Goal: Book appointment/travel/reservation

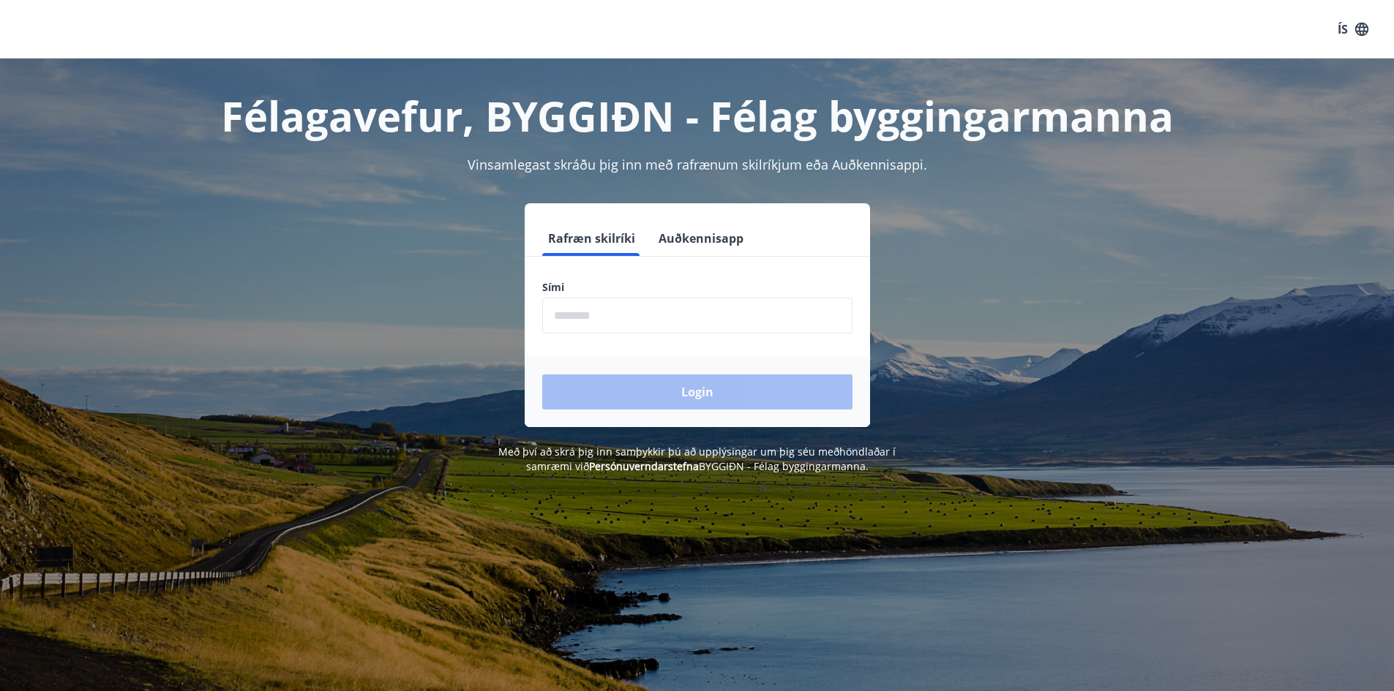
click at [582, 314] on input "phone" at bounding box center [697, 316] width 310 height 36
click at [600, 317] on input "phone" at bounding box center [697, 316] width 310 height 36
type input "********"
click at [542, 375] on button "Login" at bounding box center [697, 392] width 310 height 35
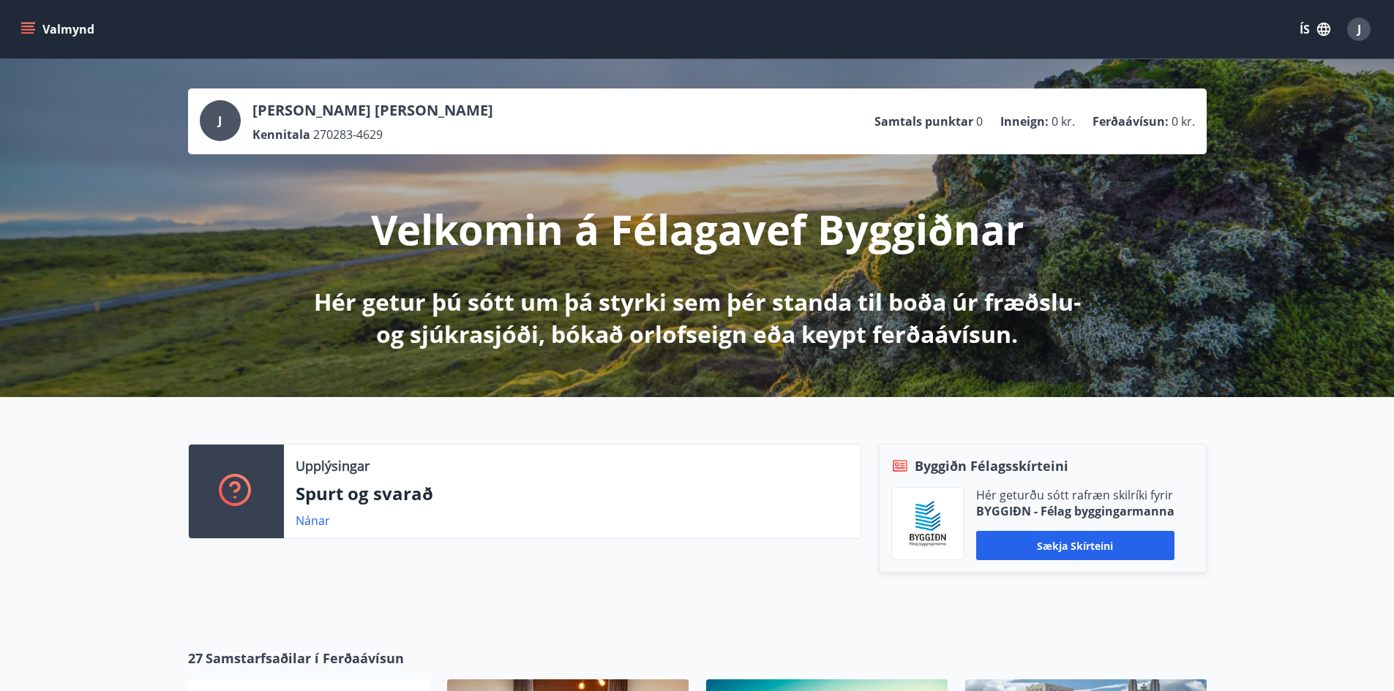
click at [22, 26] on icon "menu" at bounding box center [27, 26] width 13 height 1
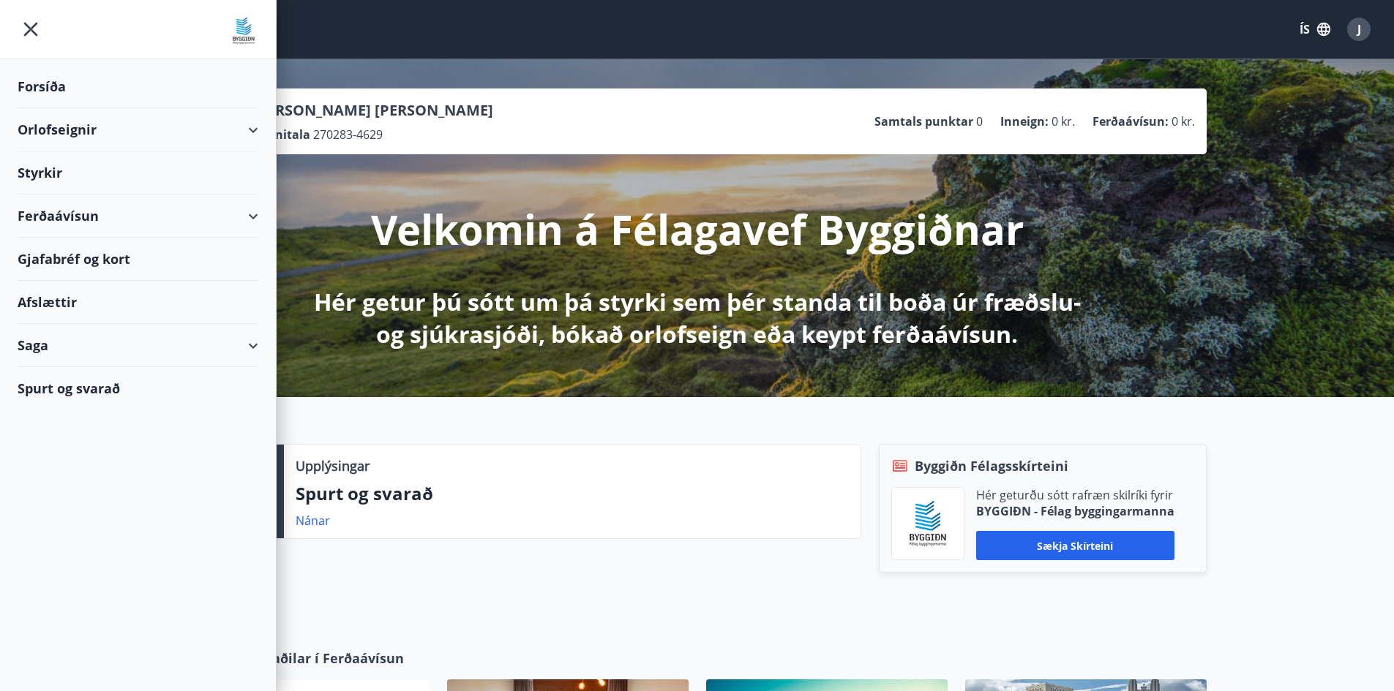
click at [37, 137] on div "Orlofseignir" at bounding box center [138, 129] width 241 height 43
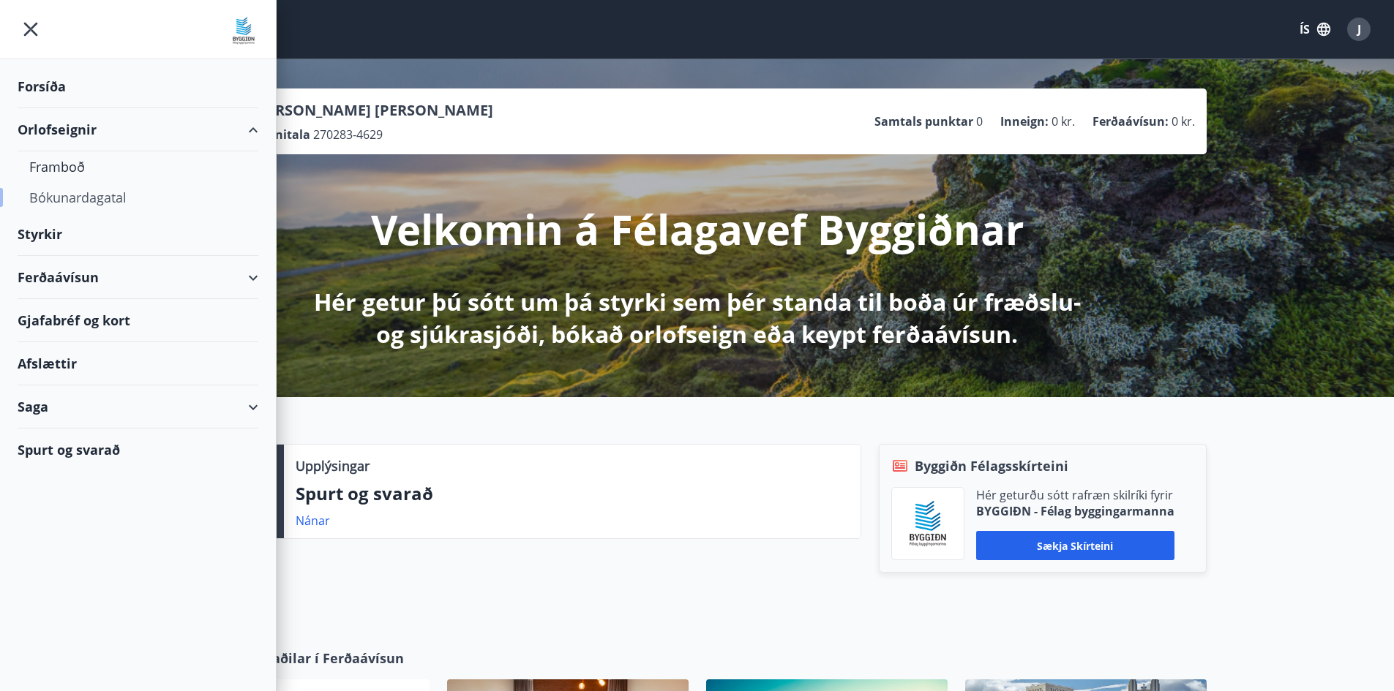
click at [63, 195] on div "Bókunardagatal" at bounding box center [137, 197] width 217 height 31
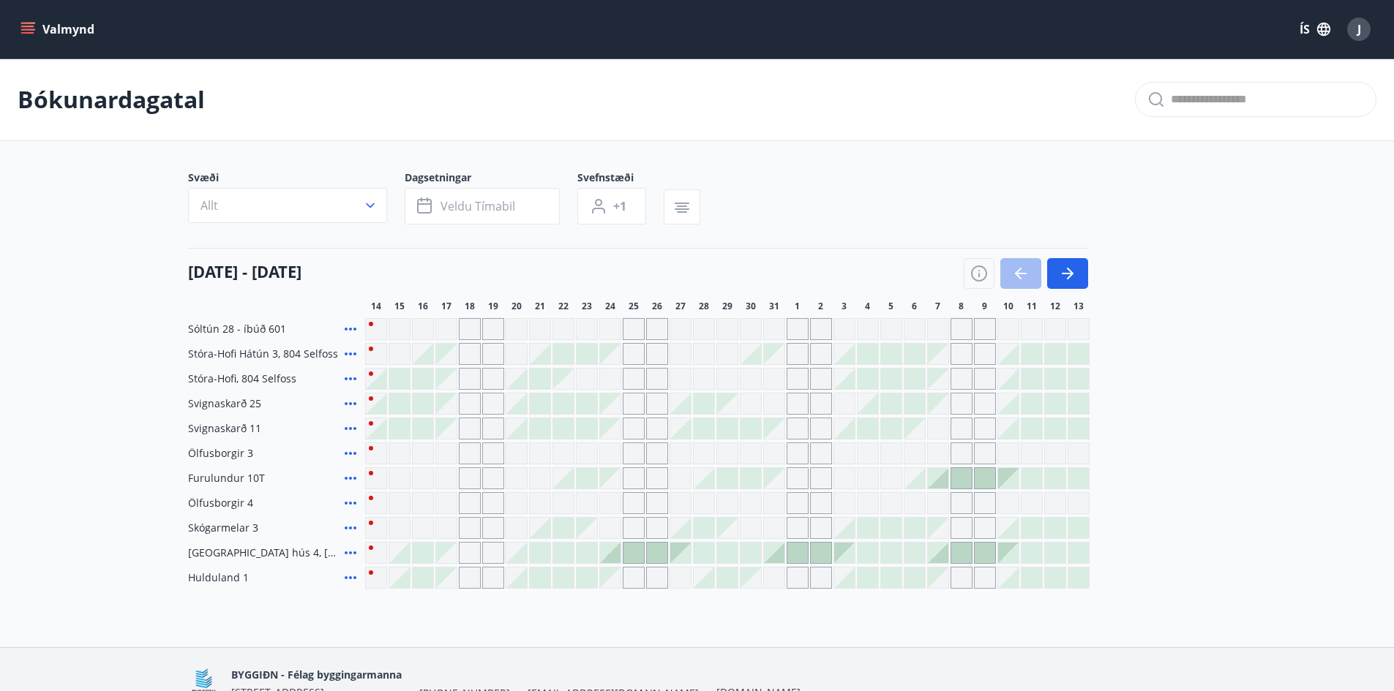
click at [620, 554] on div at bounding box center [610, 553] width 22 height 22
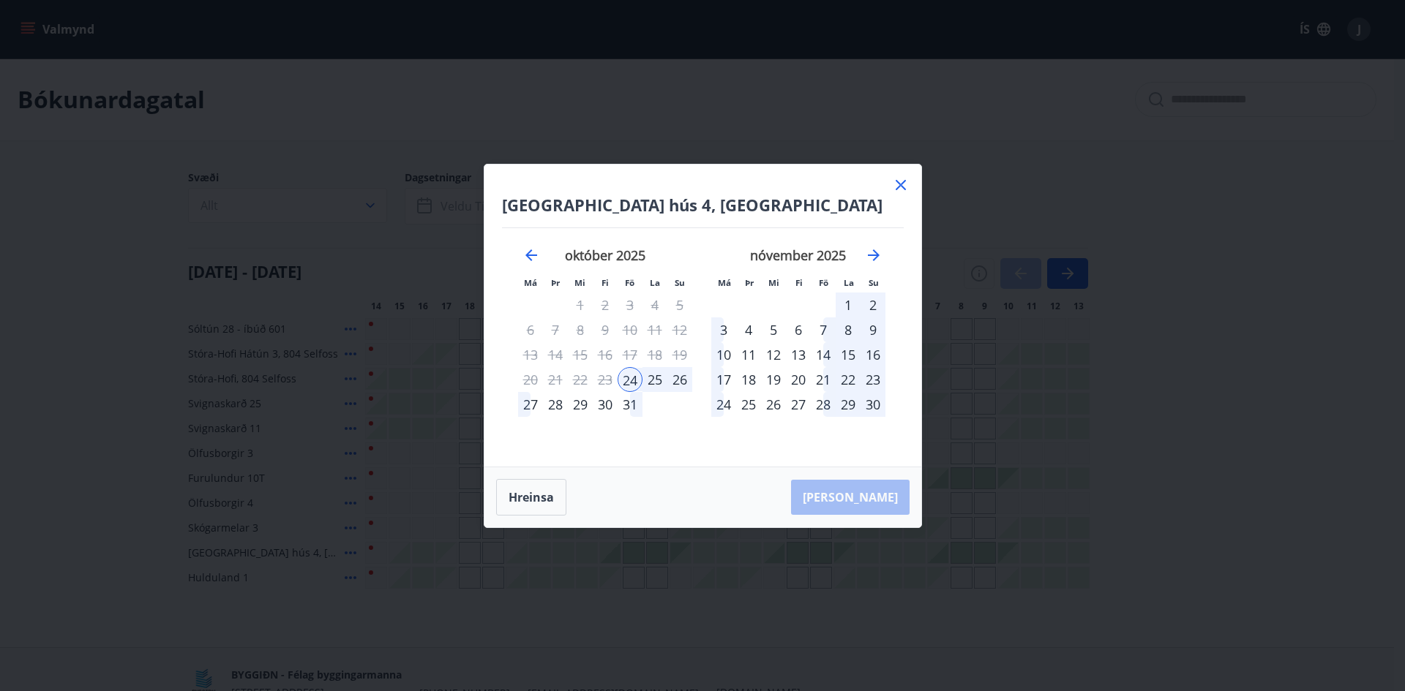
click at [672, 380] on div "26" at bounding box center [679, 379] width 25 height 25
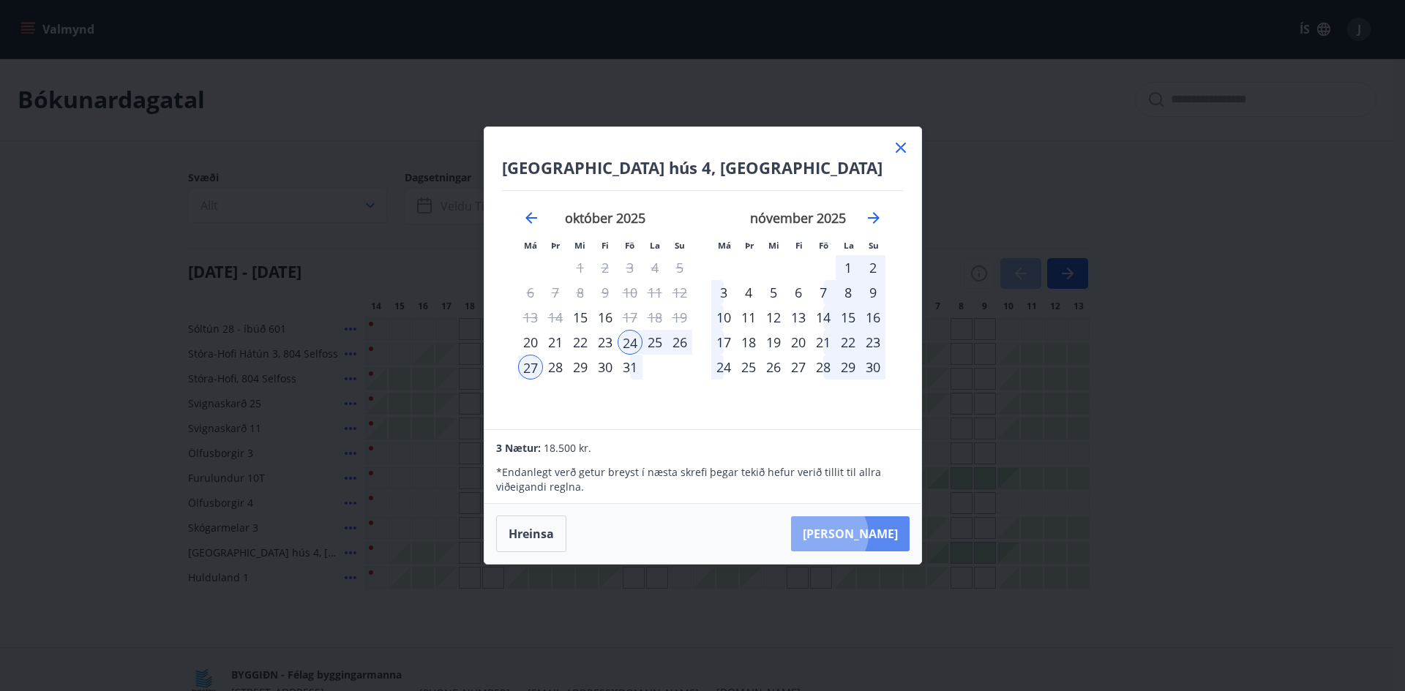
click at [873, 535] on button "[PERSON_NAME]" at bounding box center [850, 533] width 119 height 35
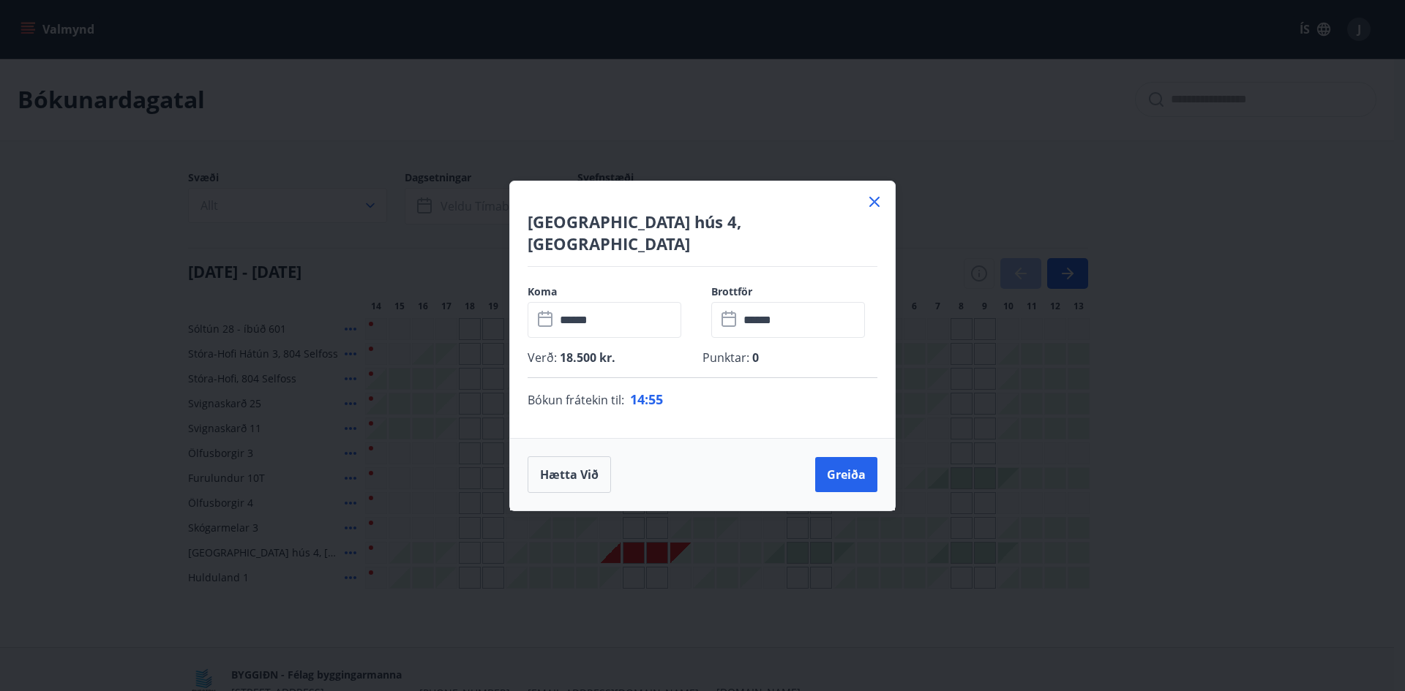
click at [877, 211] on icon at bounding box center [874, 202] width 18 height 18
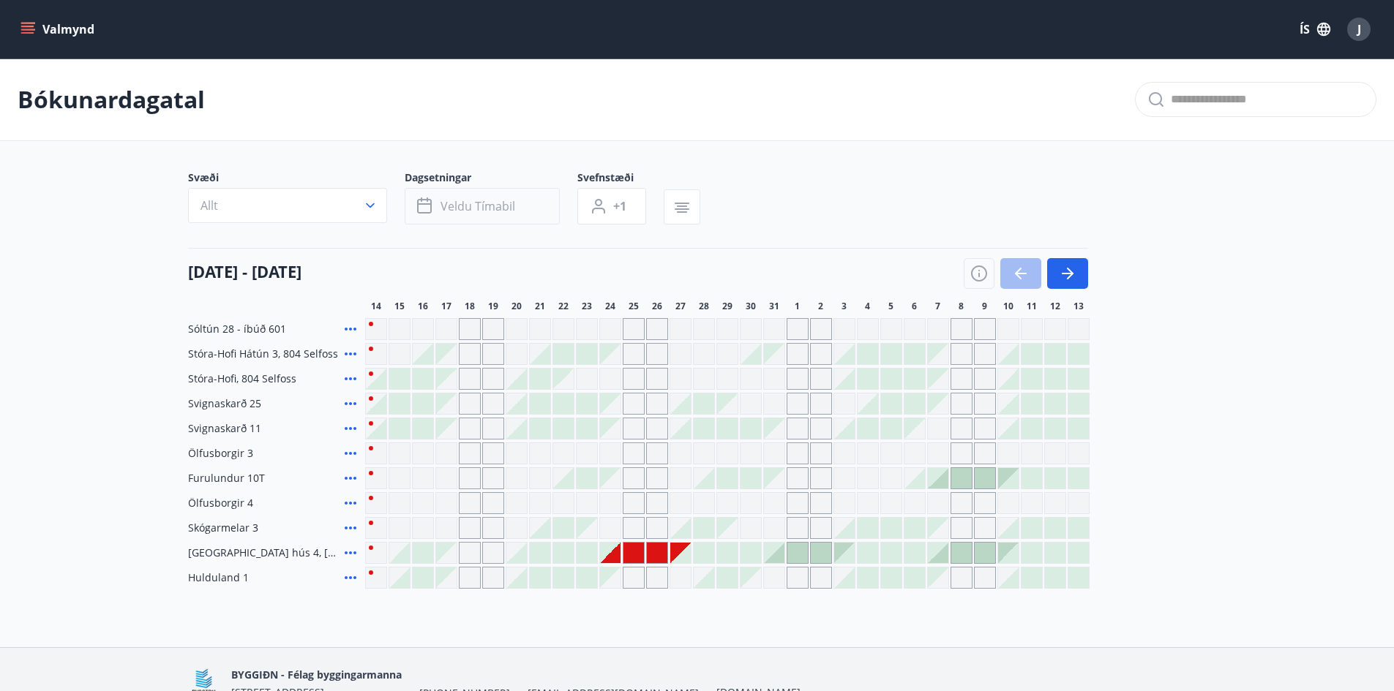
click at [467, 216] on button "Veldu tímabil" at bounding box center [482, 206] width 155 height 37
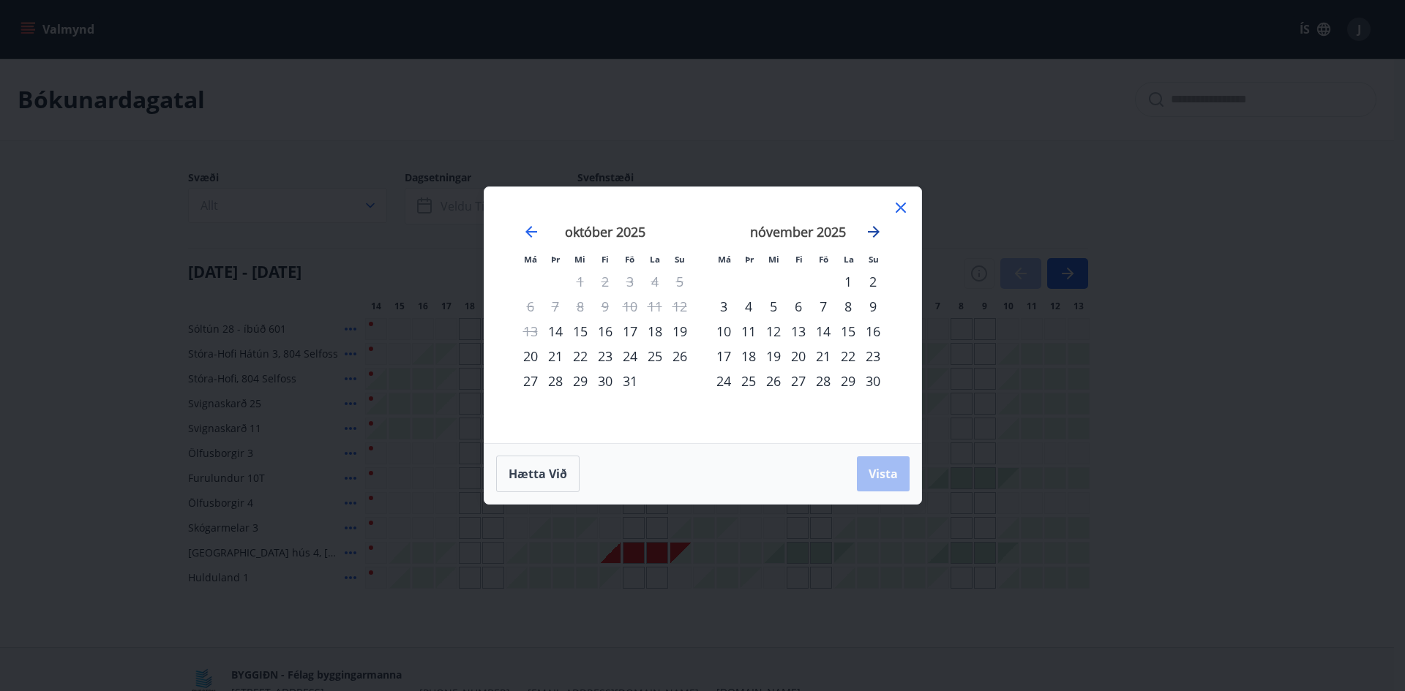
click at [876, 231] on icon "Move forward to switch to the next month." at bounding box center [874, 232] width 12 height 12
click at [775, 359] on div "24" at bounding box center [773, 356] width 25 height 25
drag, startPoint x: 873, startPoint y: 473, endPoint x: 885, endPoint y: 475, distance: 11.9
click at [875, 475] on span "Vista" at bounding box center [882, 474] width 29 height 16
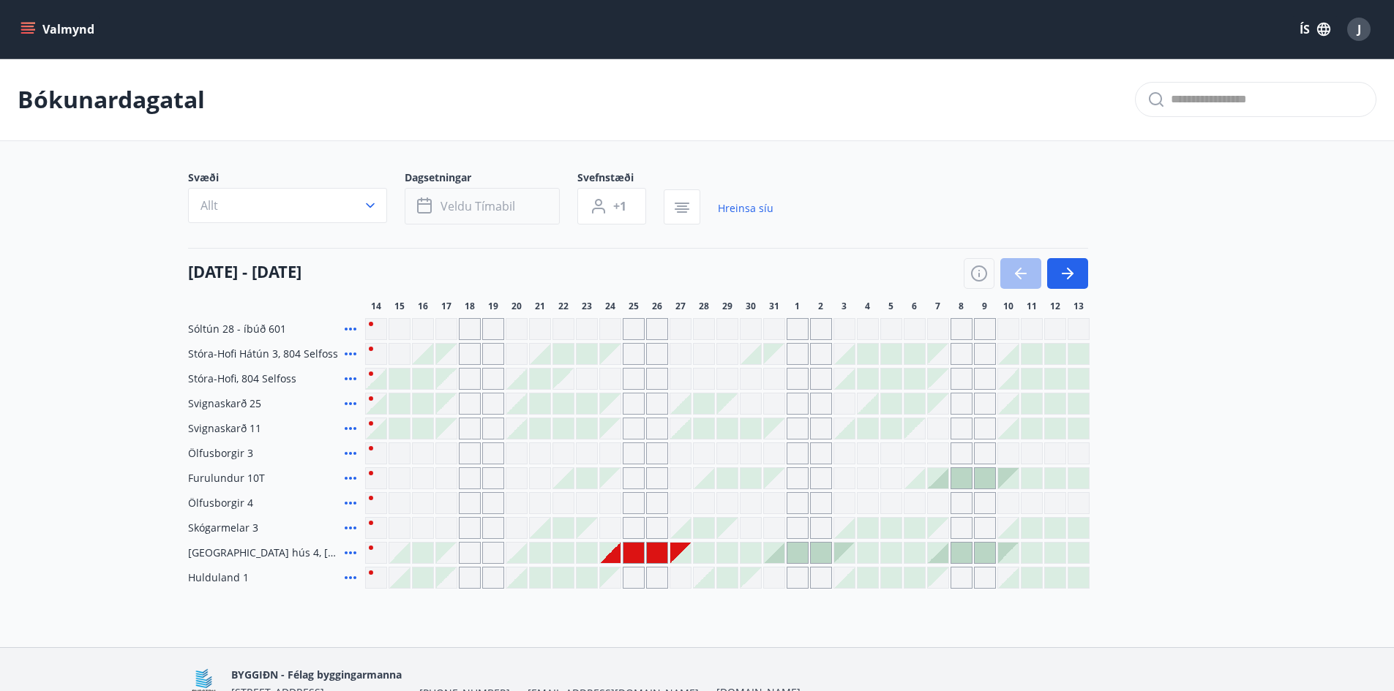
click at [511, 218] on button "Veldu tímabil" at bounding box center [482, 206] width 155 height 37
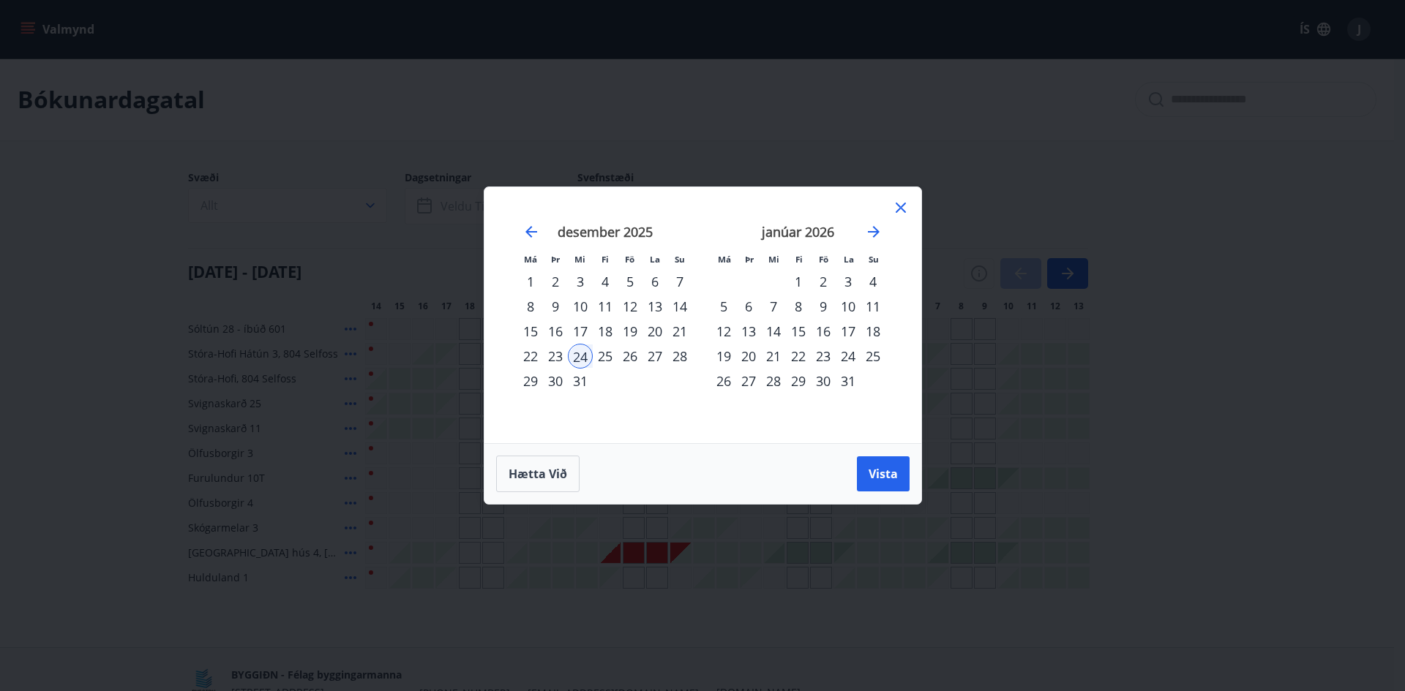
click at [844, 311] on div "10" at bounding box center [847, 306] width 25 height 25
click at [873, 483] on button "Vista" at bounding box center [883, 473] width 53 height 35
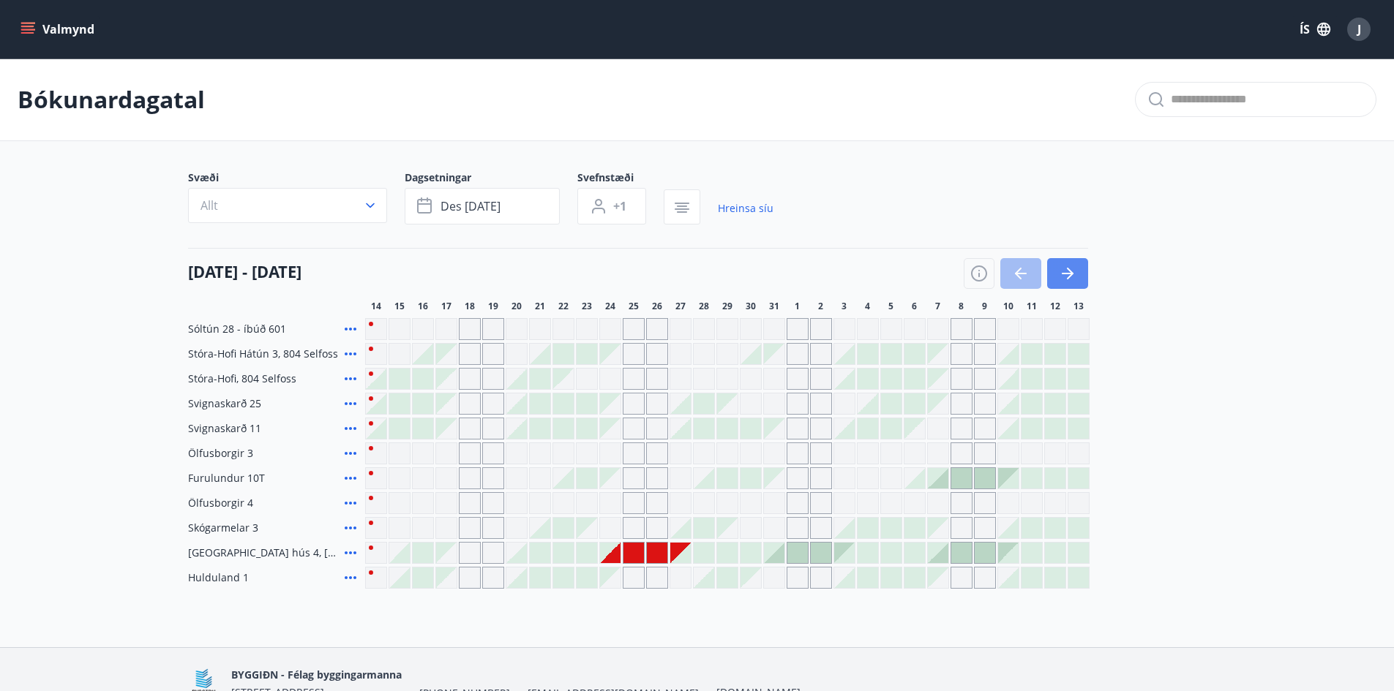
click at [1059, 266] on icon "button" at bounding box center [1068, 274] width 18 height 18
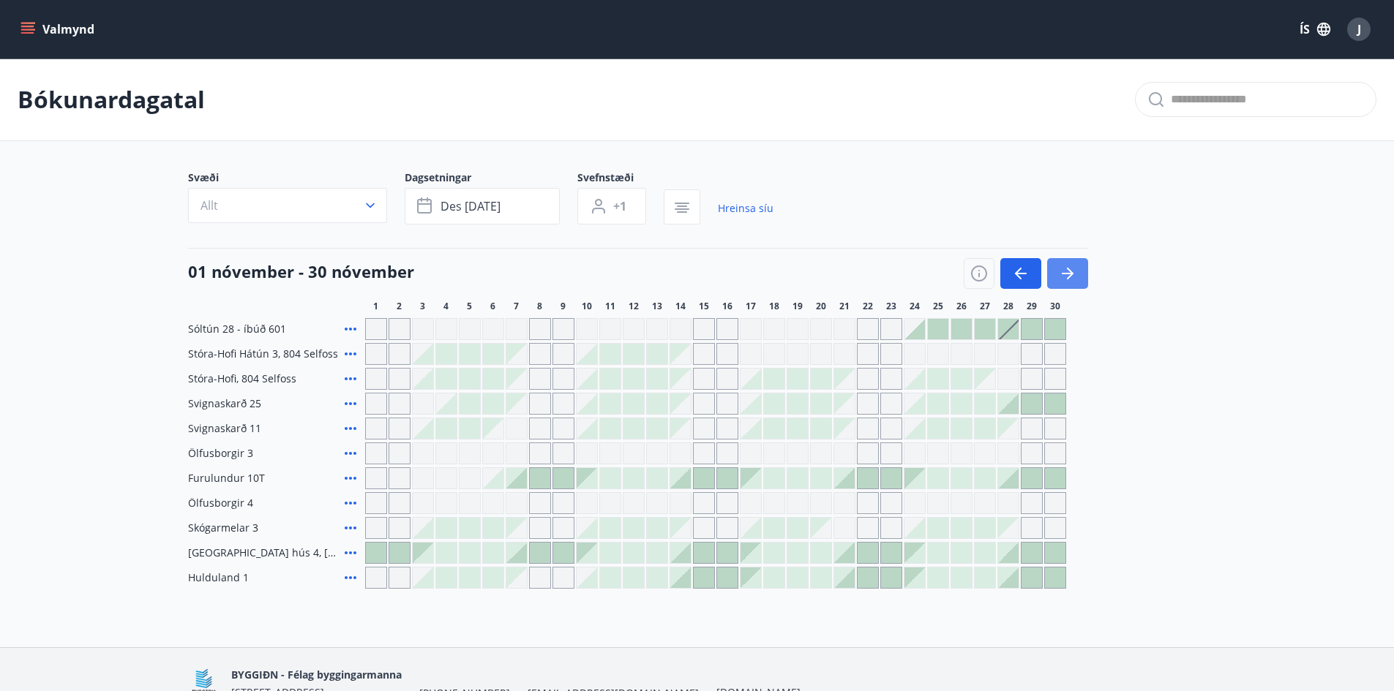
click at [1072, 275] on icon "button" at bounding box center [1068, 274] width 18 height 18
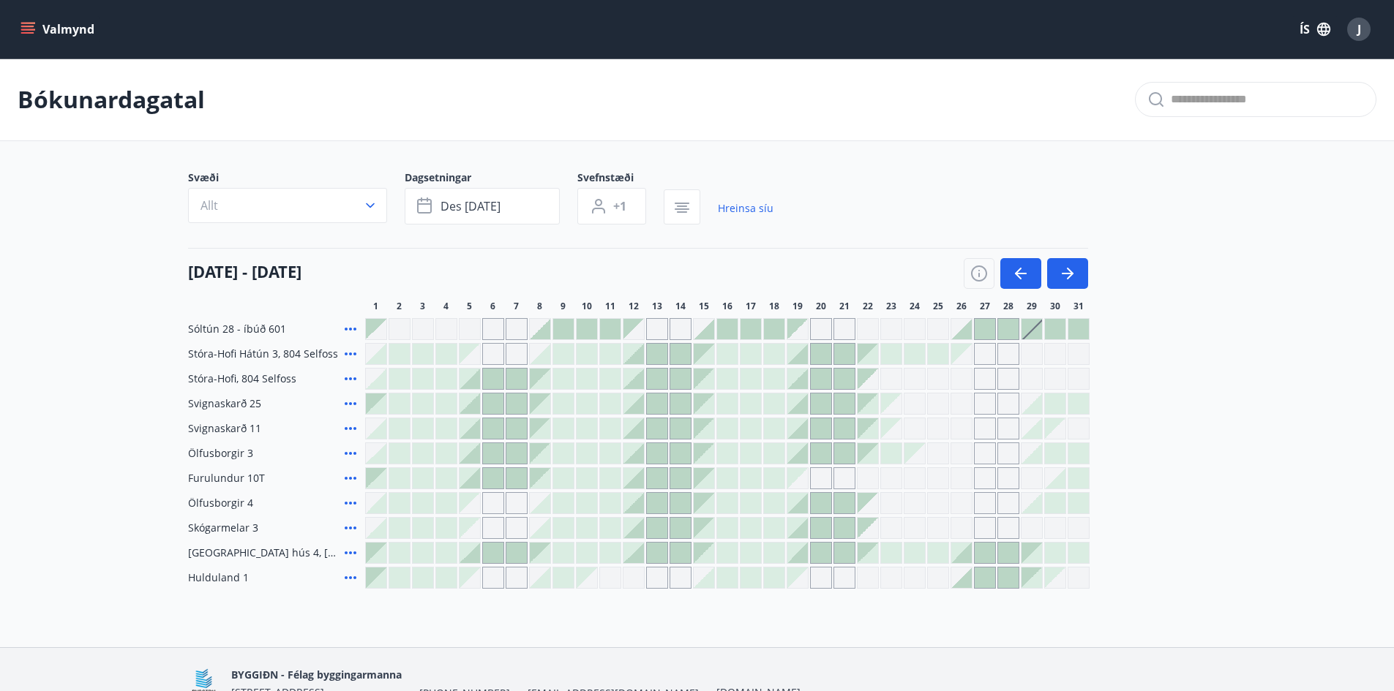
drag, startPoint x: 897, startPoint y: 555, endPoint x: 818, endPoint y: 556, distance: 79.0
click at [896, 555] on div at bounding box center [891, 553] width 20 height 20
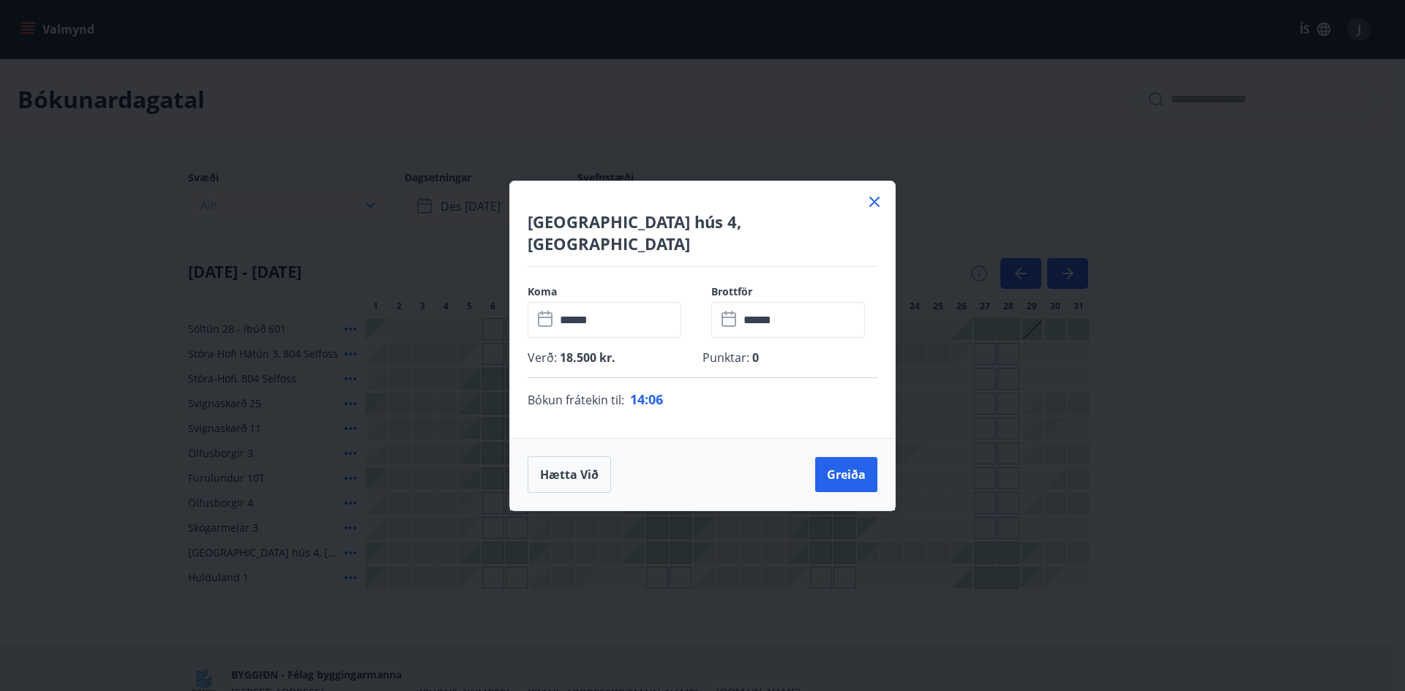
click at [870, 211] on icon at bounding box center [874, 202] width 18 height 18
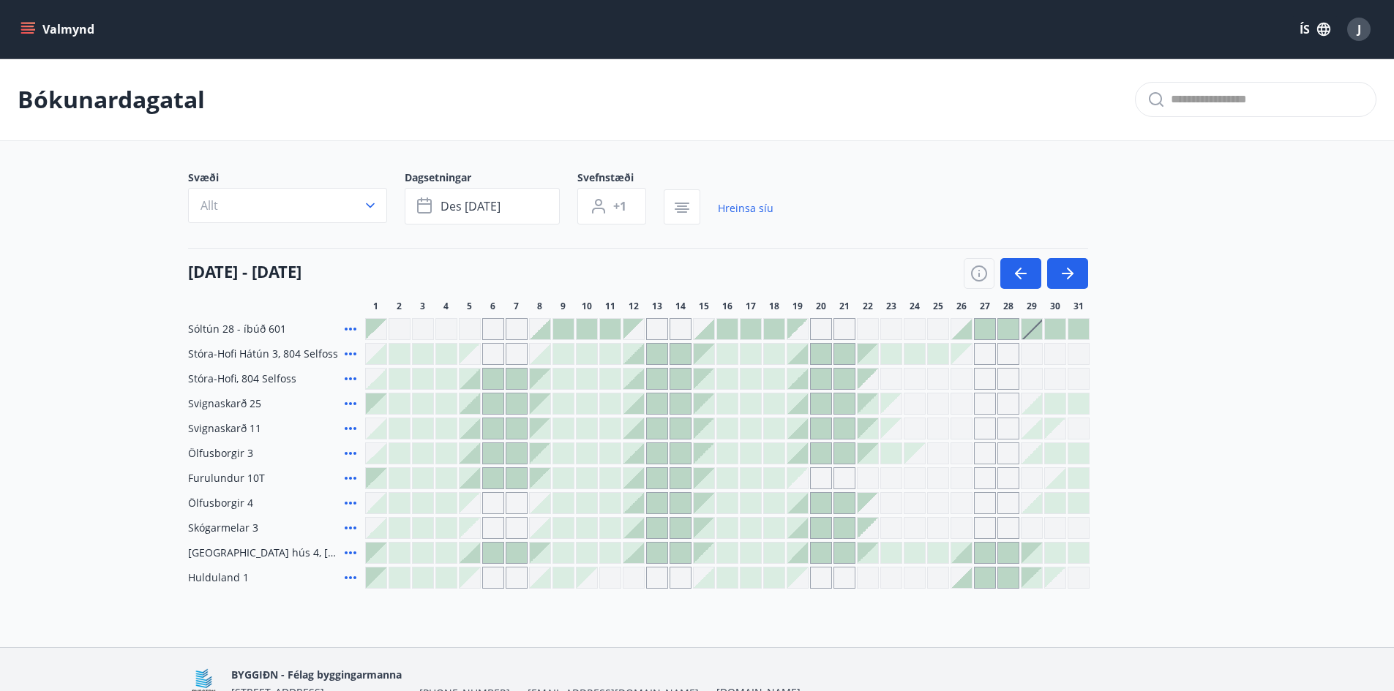
click at [277, 556] on span "[GEOGRAPHIC_DATA] hús 4, [GEOGRAPHIC_DATA]" at bounding box center [263, 553] width 151 height 15
click at [355, 554] on icon at bounding box center [351, 553] width 12 height 3
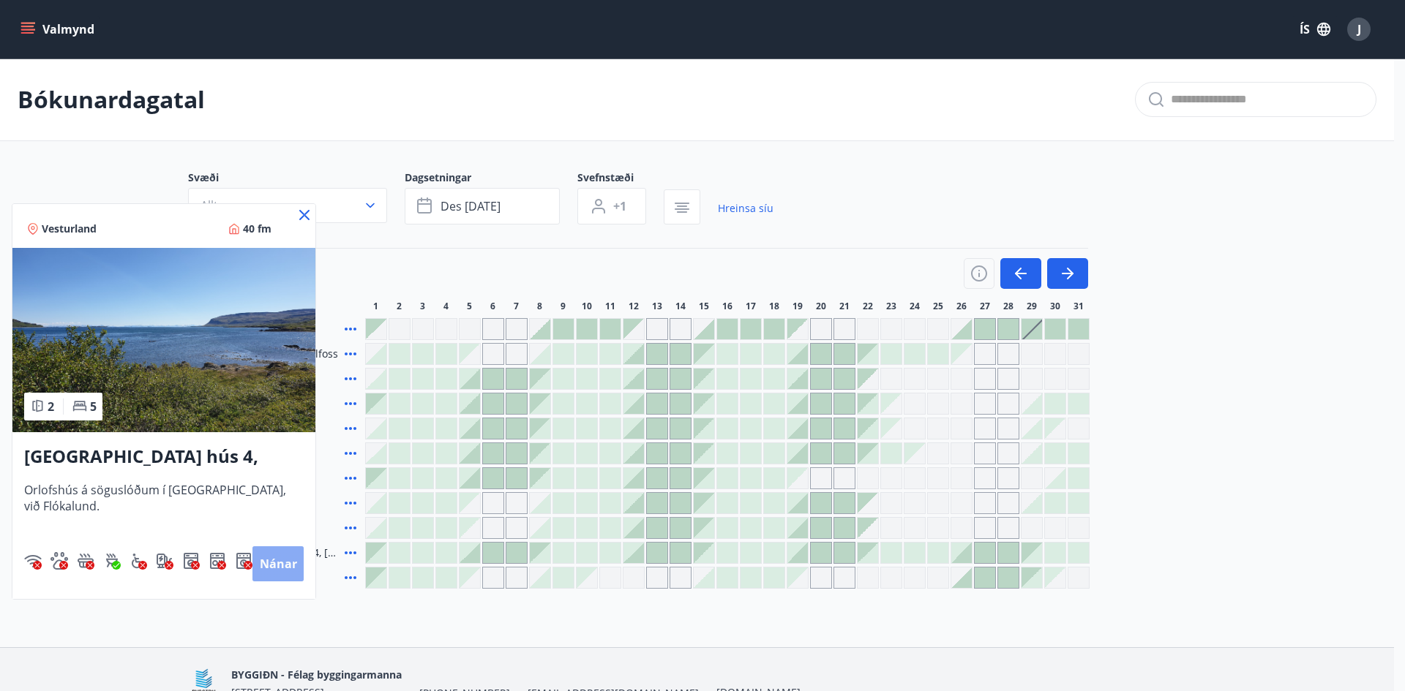
click at [277, 559] on button "Nánar" at bounding box center [277, 563] width 51 height 35
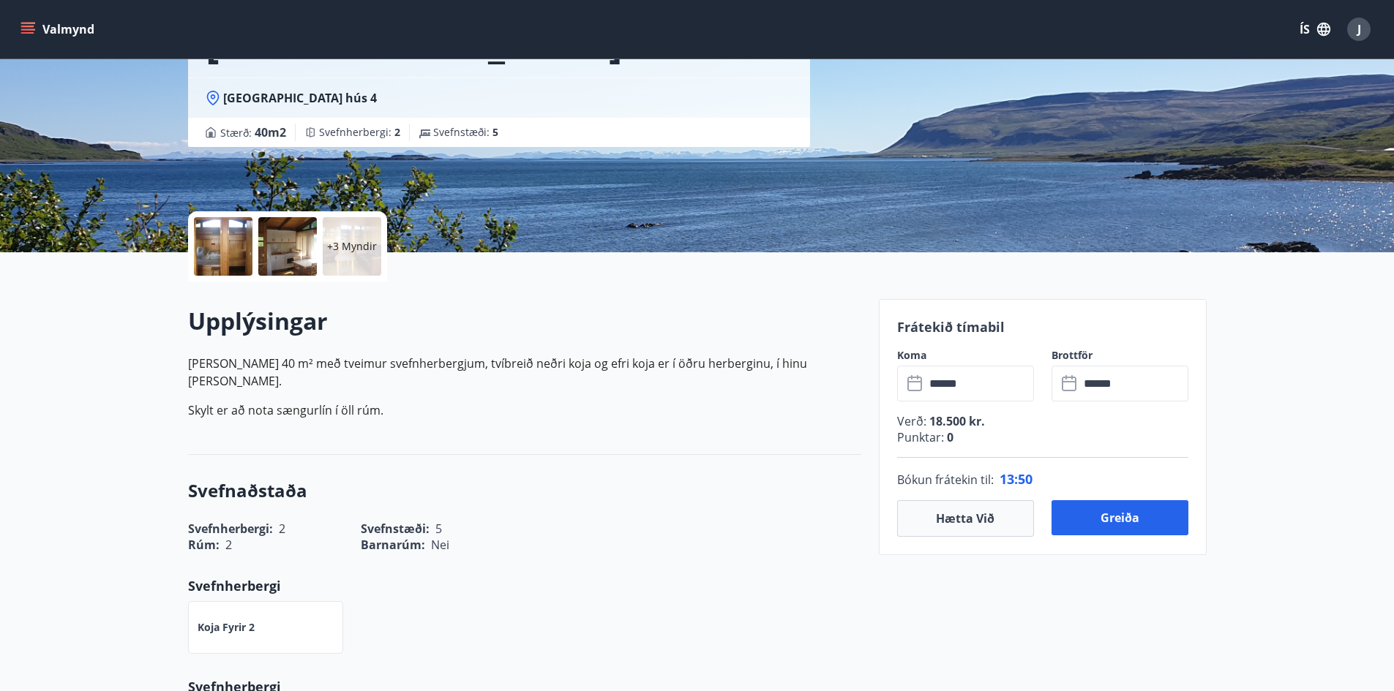
scroll to position [146, 0]
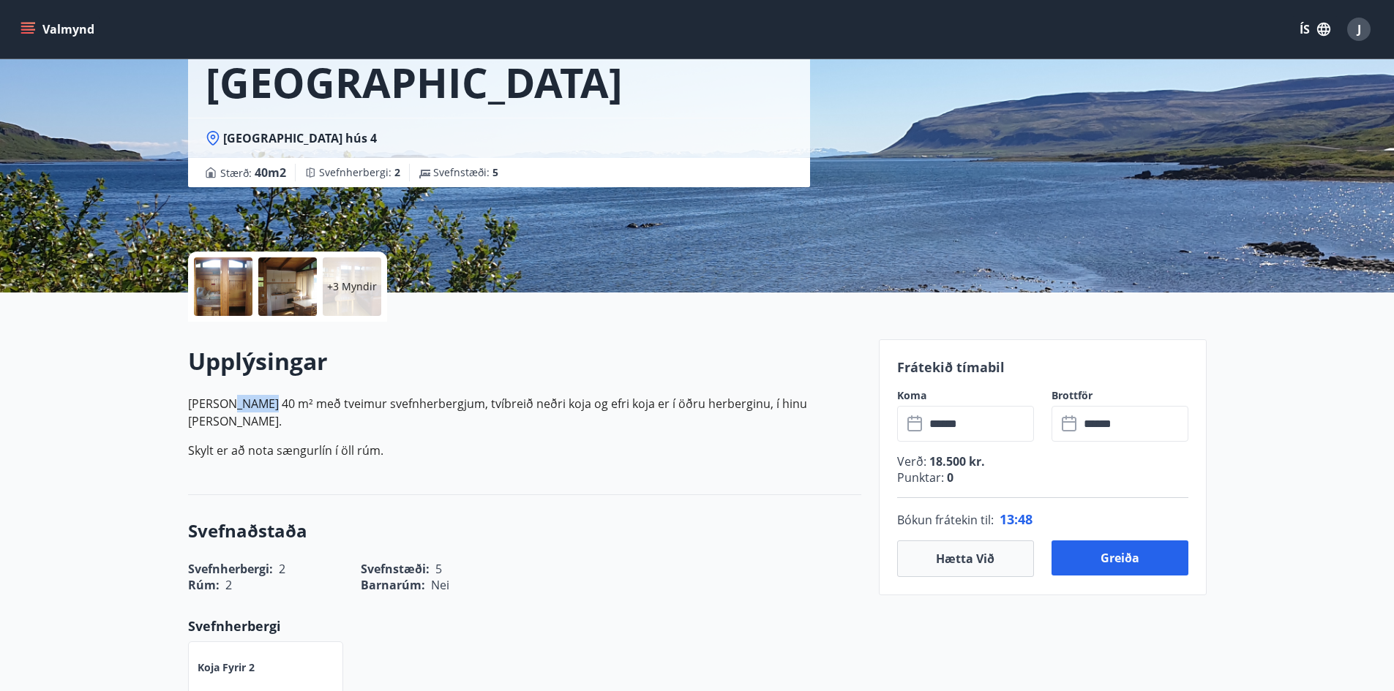
drag, startPoint x: 262, startPoint y: 407, endPoint x: 228, endPoint y: 407, distance: 34.4
click at [228, 407] on p "[PERSON_NAME] 40 m² með tveimur svefn­herbergjum, tví­breið neðri koja og efri …" at bounding box center [524, 412] width 673 height 35
click at [546, 411] on p "[PERSON_NAME] 40 m² með tveimur svefn­herbergjum, tví­breið neðri koja og efri …" at bounding box center [524, 412] width 673 height 35
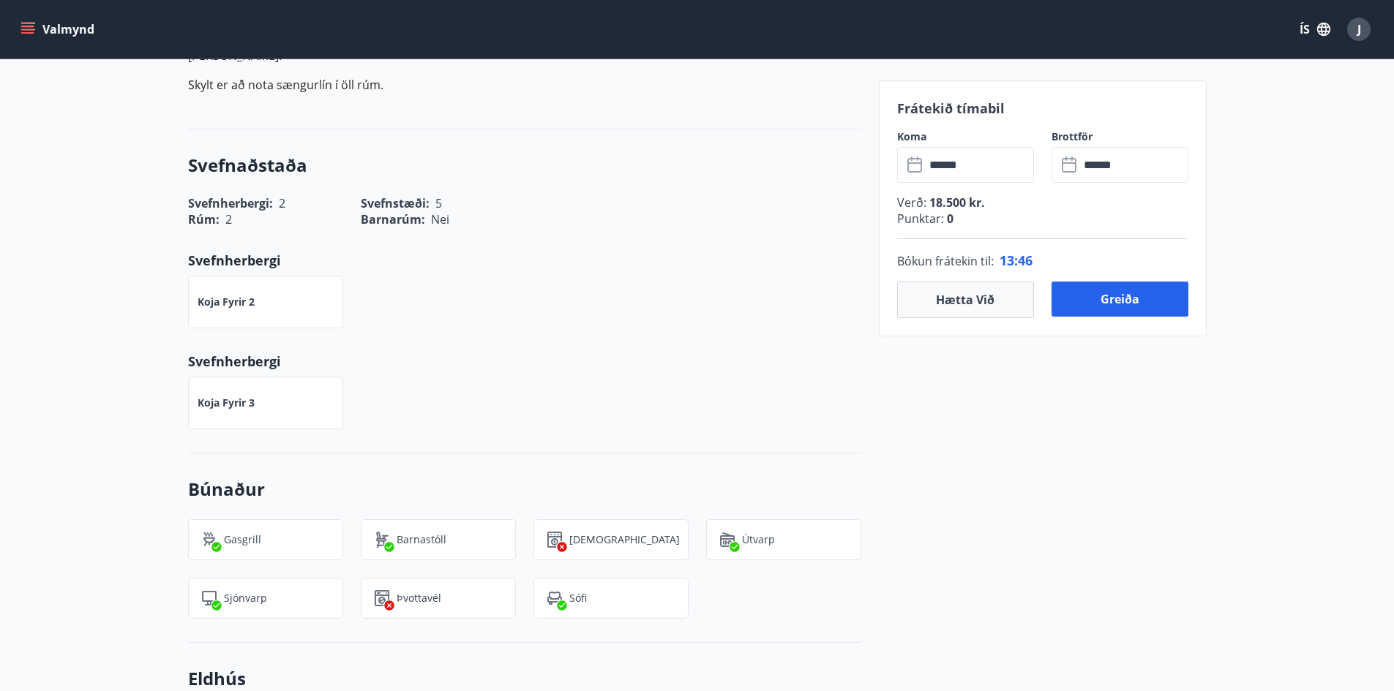
scroll to position [293, 0]
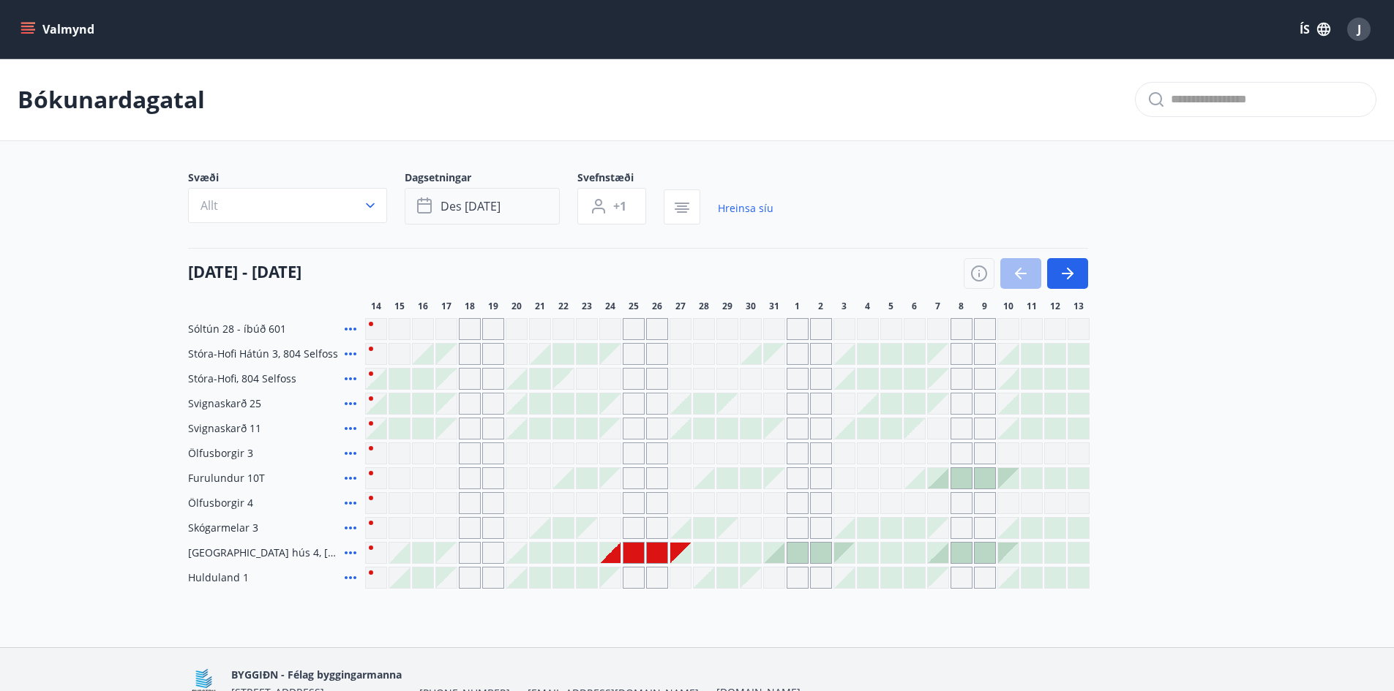
click at [530, 206] on button "des [DATE]" at bounding box center [482, 206] width 155 height 37
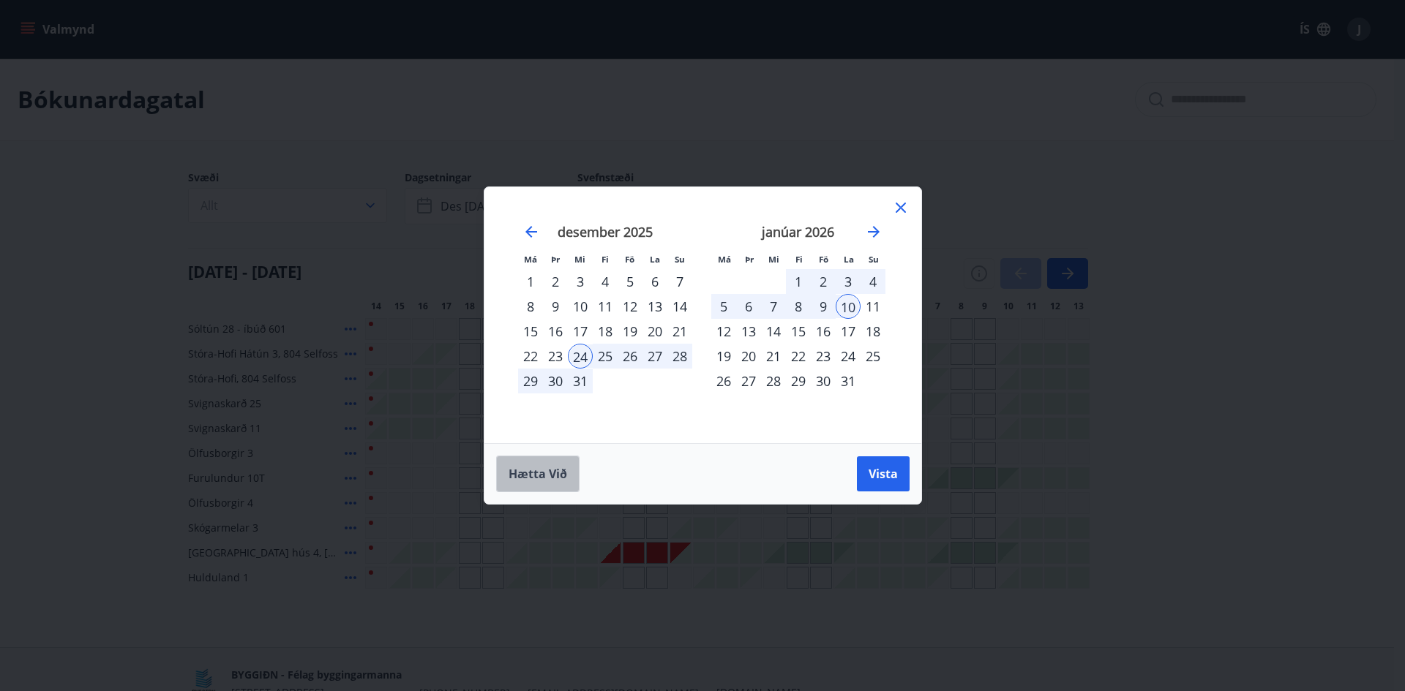
click at [576, 481] on button "Hætta við" at bounding box center [537, 474] width 83 height 37
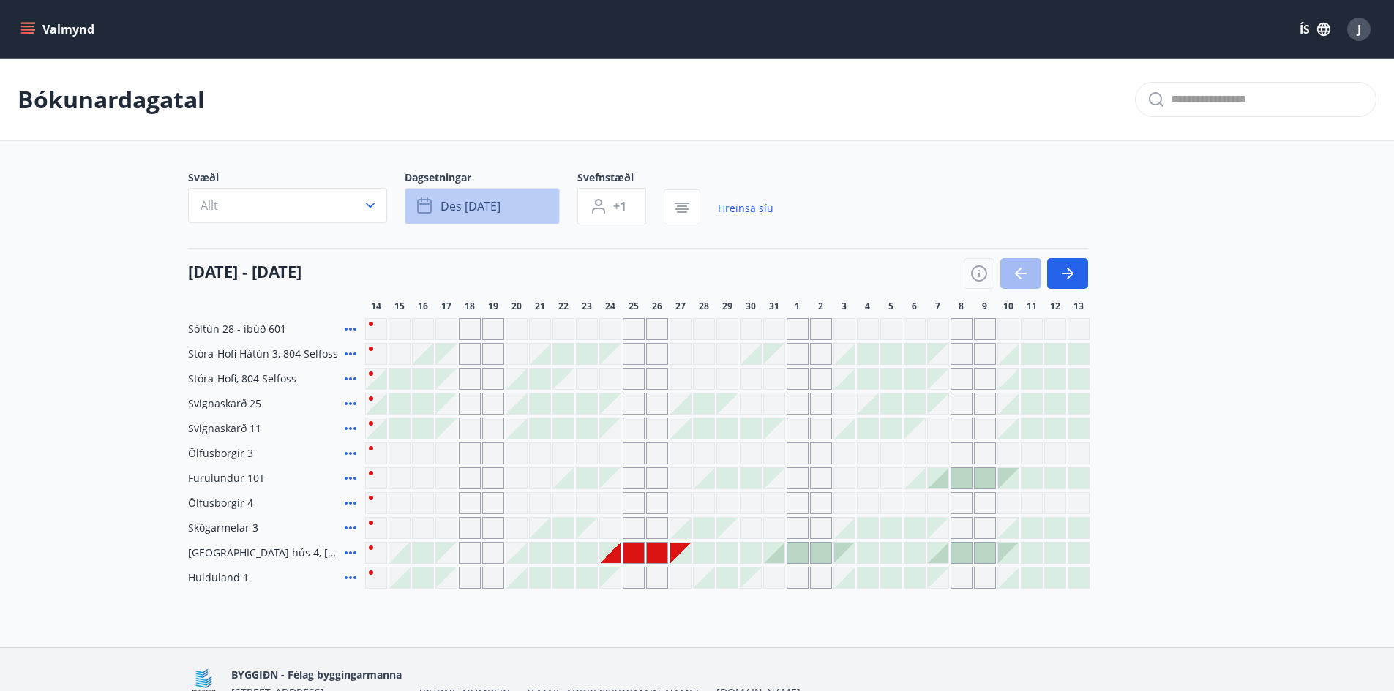
click at [533, 192] on button "des [DATE]" at bounding box center [482, 206] width 155 height 37
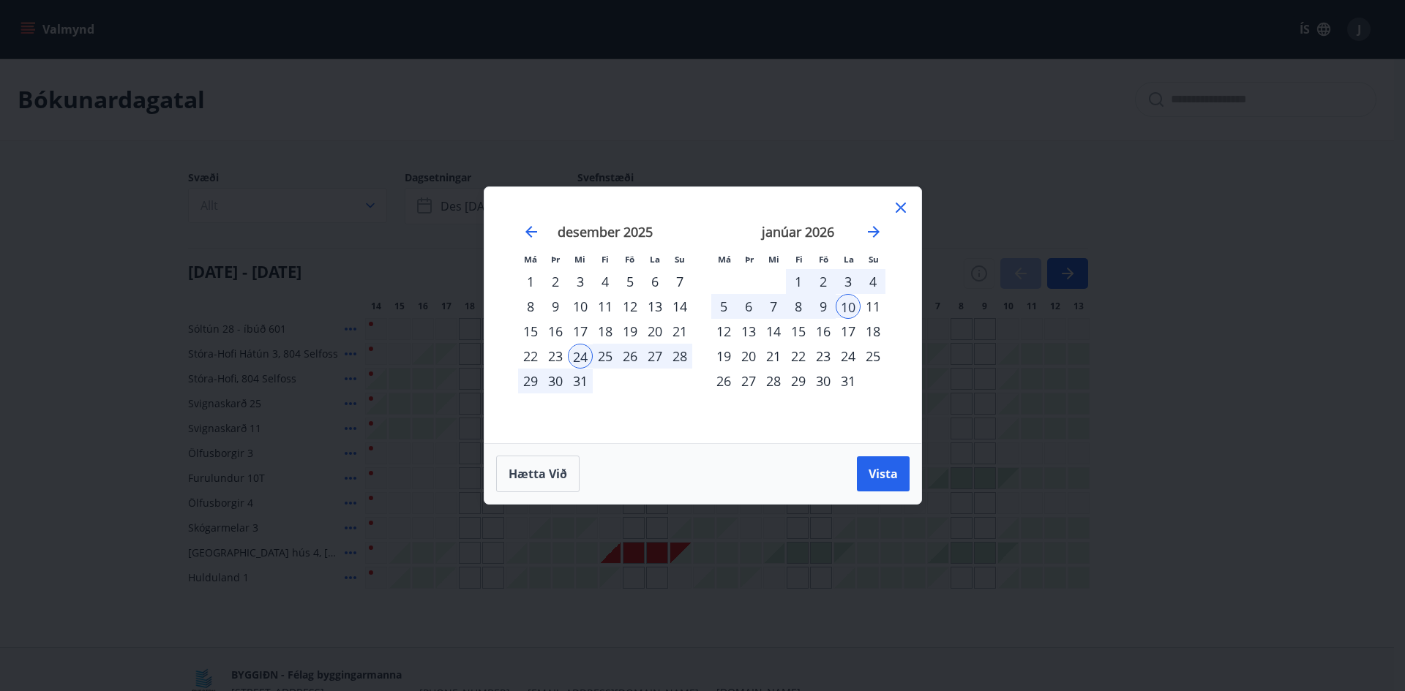
click at [892, 213] on icon at bounding box center [901, 208] width 18 height 18
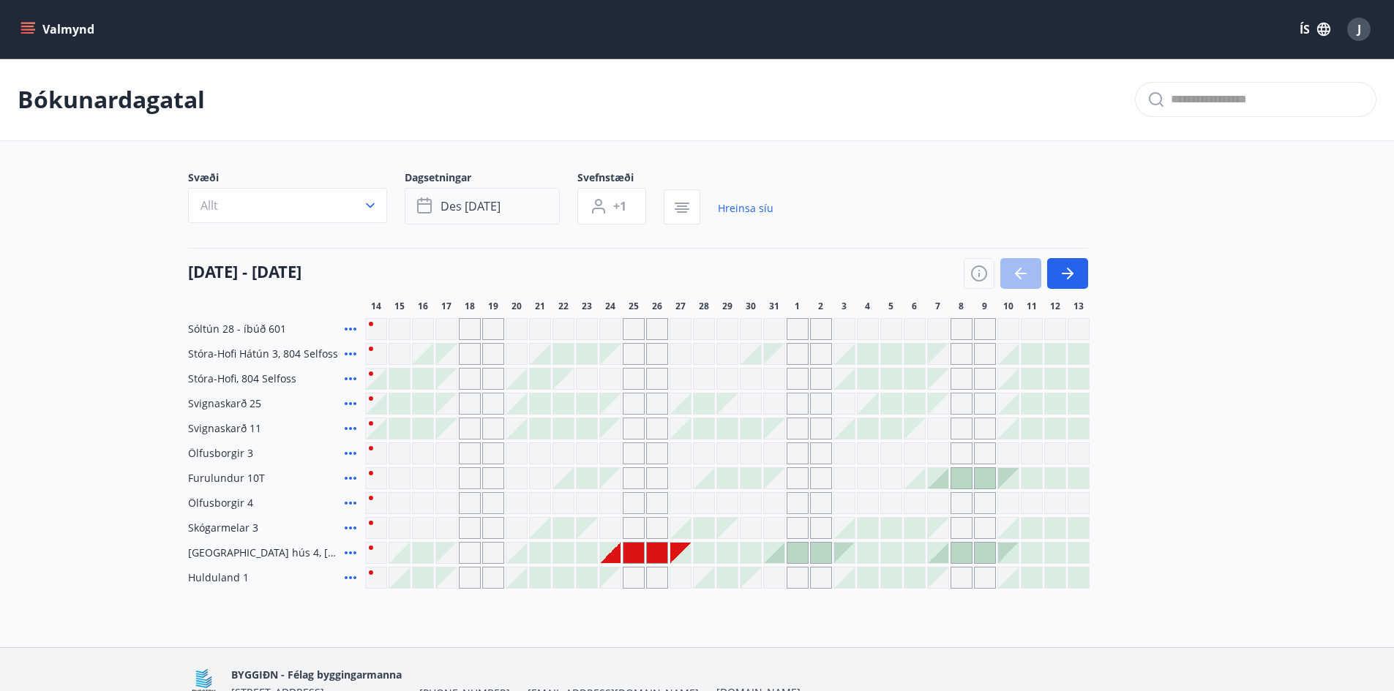
click at [533, 201] on button "des [DATE]" at bounding box center [482, 206] width 155 height 37
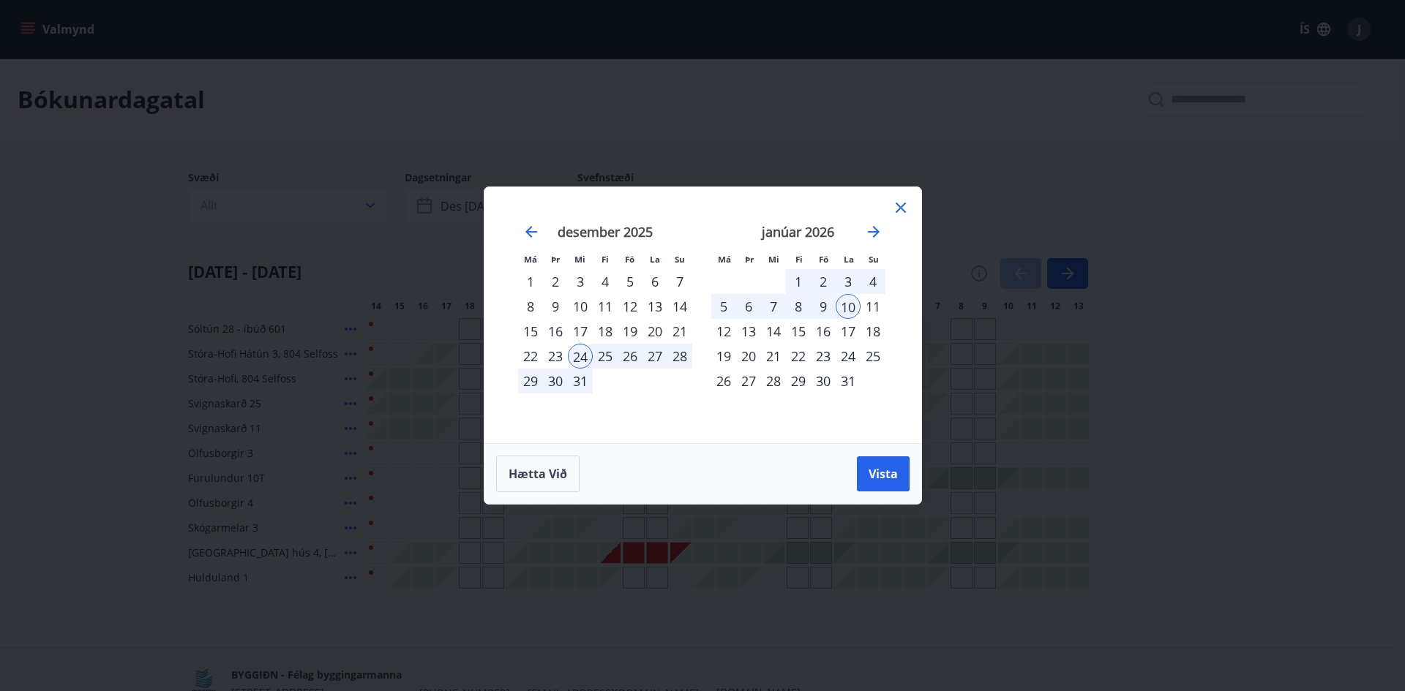
click at [583, 355] on div "24" at bounding box center [580, 356] width 25 height 25
click at [847, 304] on div "10" at bounding box center [847, 306] width 25 height 25
click at [900, 197] on div "Má Þr Mi Fi Fö La Su Má Þr Mi Fi Fö La Su [DATE] 1 2 3 4 5 6 7 8 9 10 11 12 13 …" at bounding box center [702, 315] width 437 height 256
drag, startPoint x: 901, startPoint y: 197, endPoint x: 900, endPoint y: 208, distance: 11.8
click at [900, 208] on div "Má Þr Mi Fi Fö La Su Má Þr Mi Fi Fö La Su [DATE] 1 2 3 4 5 6 7 8 9 10 11 12 13 …" at bounding box center [702, 315] width 437 height 256
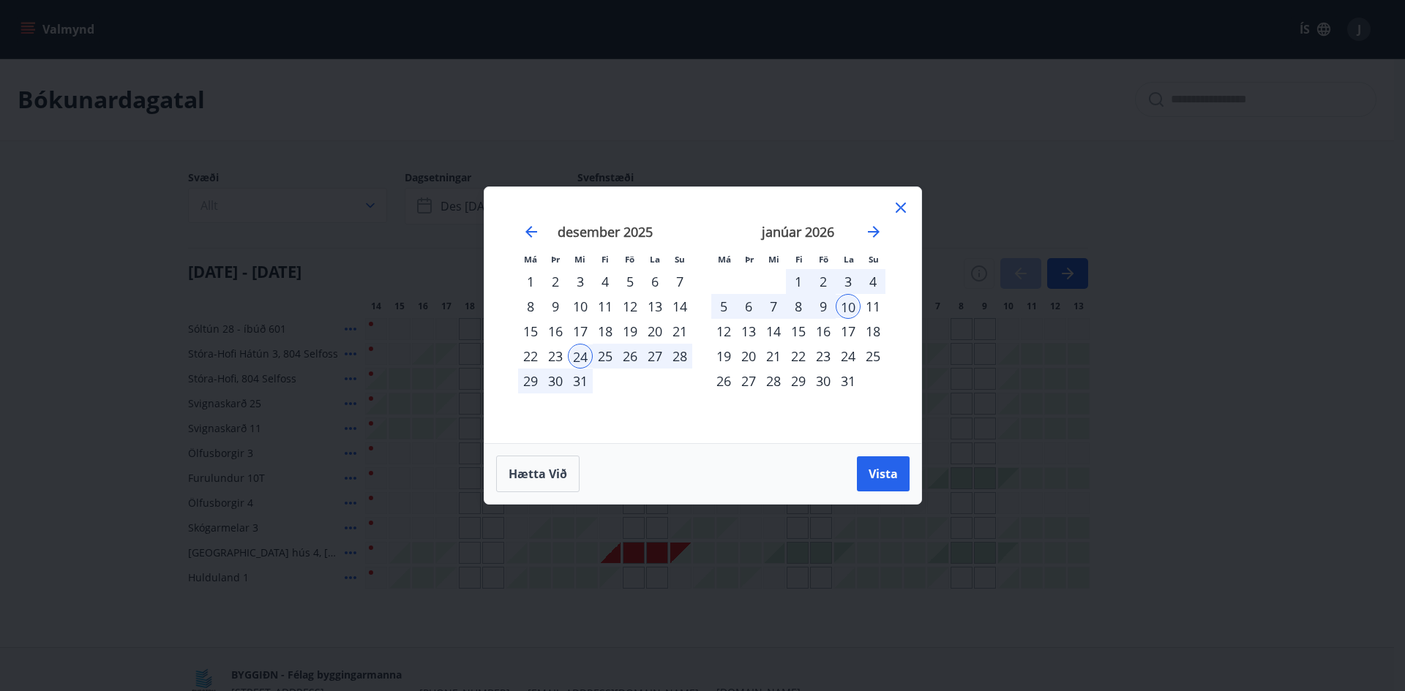
click at [1069, 280] on div "Má Þr Mi Fi Fö La Su Má Þr Mi Fi Fö La Su [DATE] 1 2 3 4 5 6 7 8 9 10 11 12 13 …" at bounding box center [702, 345] width 1405 height 691
click at [898, 463] on button "Vista" at bounding box center [883, 473] width 53 height 35
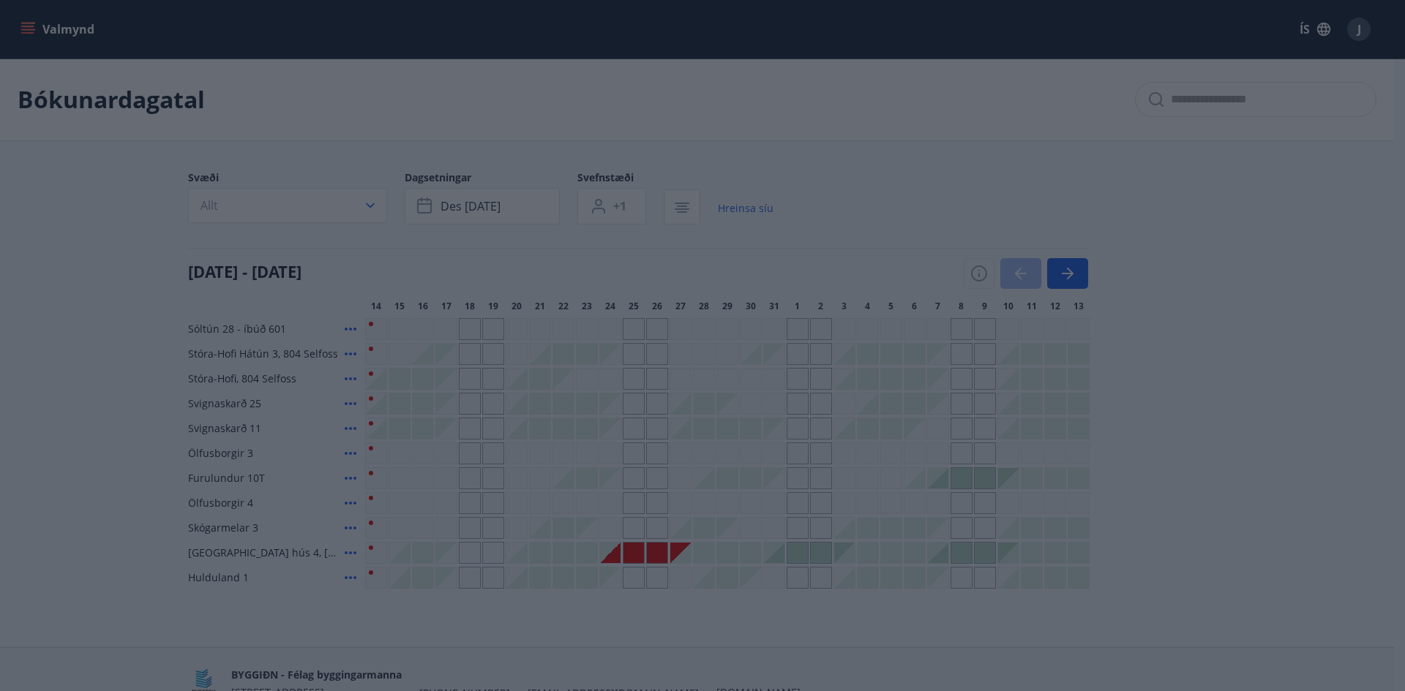
click at [899, 189] on div "Má Þr Mi Fi Fö La Su Má Þr Mi Fi Fö La Su [DATE] 1 2 3 4 5 6 7 8 9 10 11 12 13 …" at bounding box center [702, 315] width 437 height 256
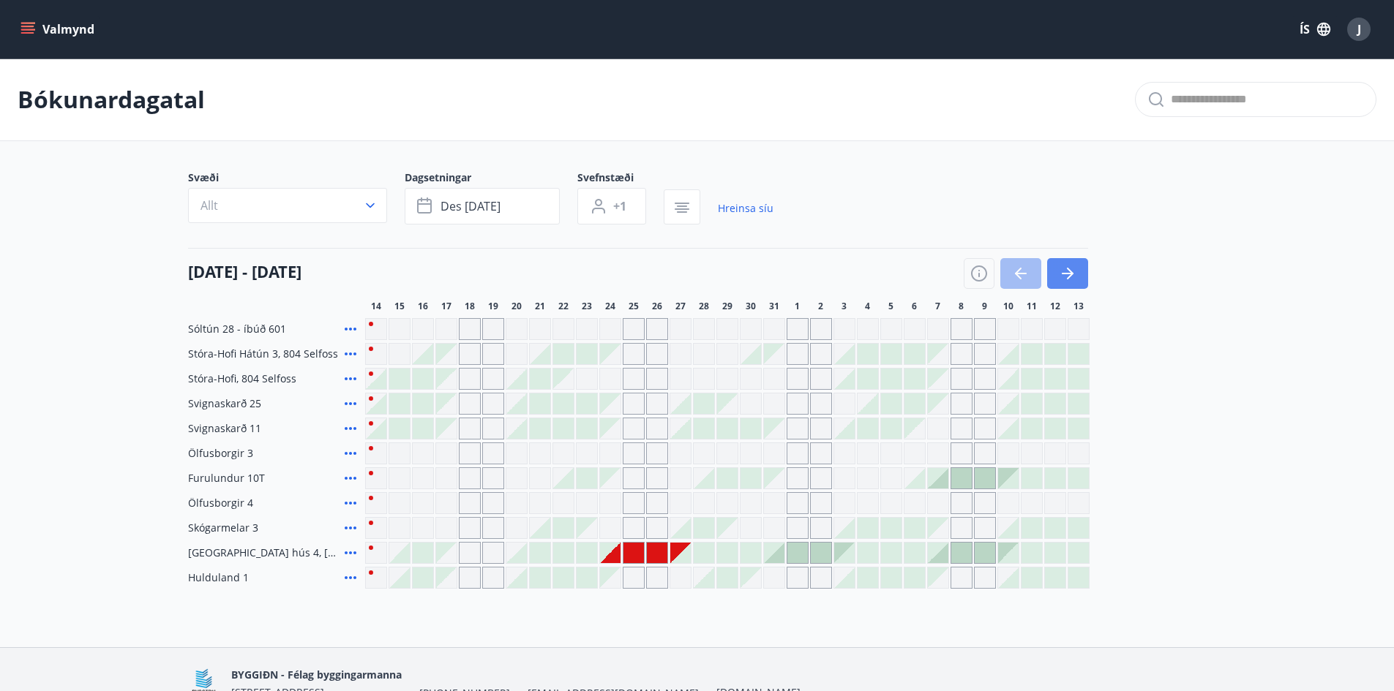
click at [1078, 275] on button "button" at bounding box center [1067, 273] width 41 height 31
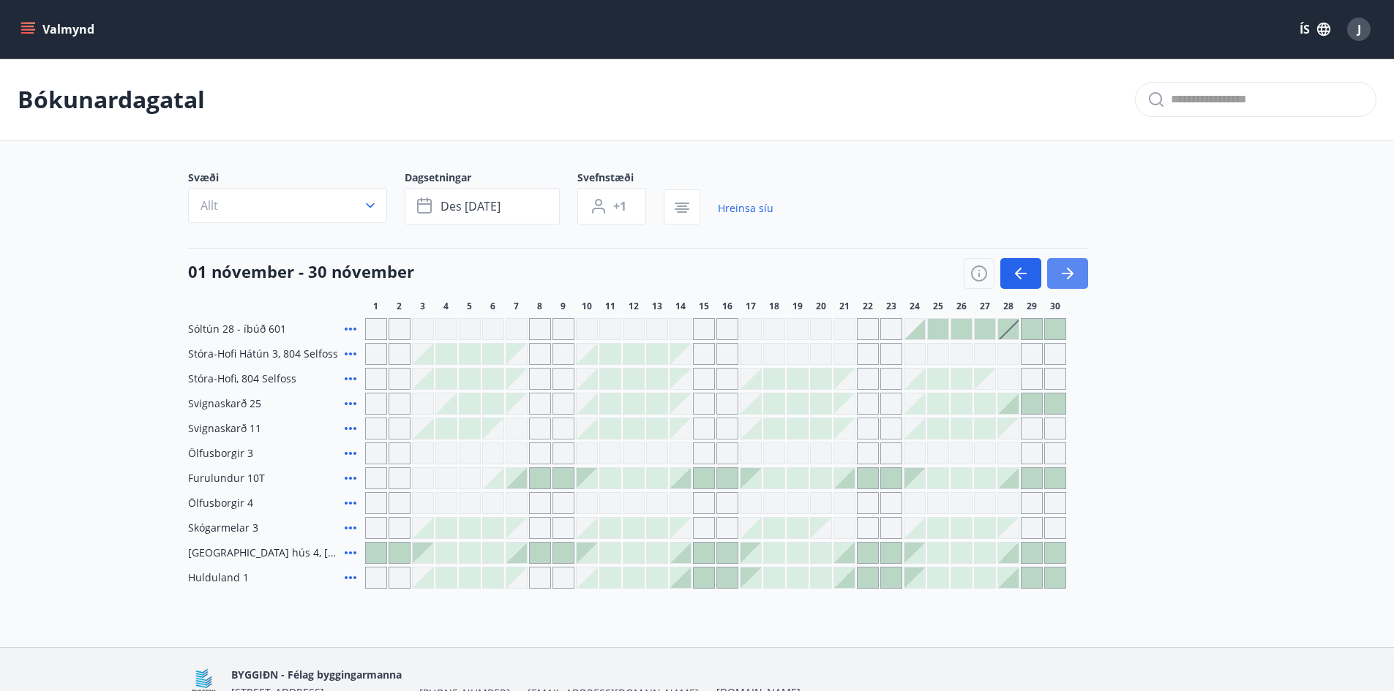
click at [1067, 277] on icon "button" at bounding box center [1068, 274] width 18 height 18
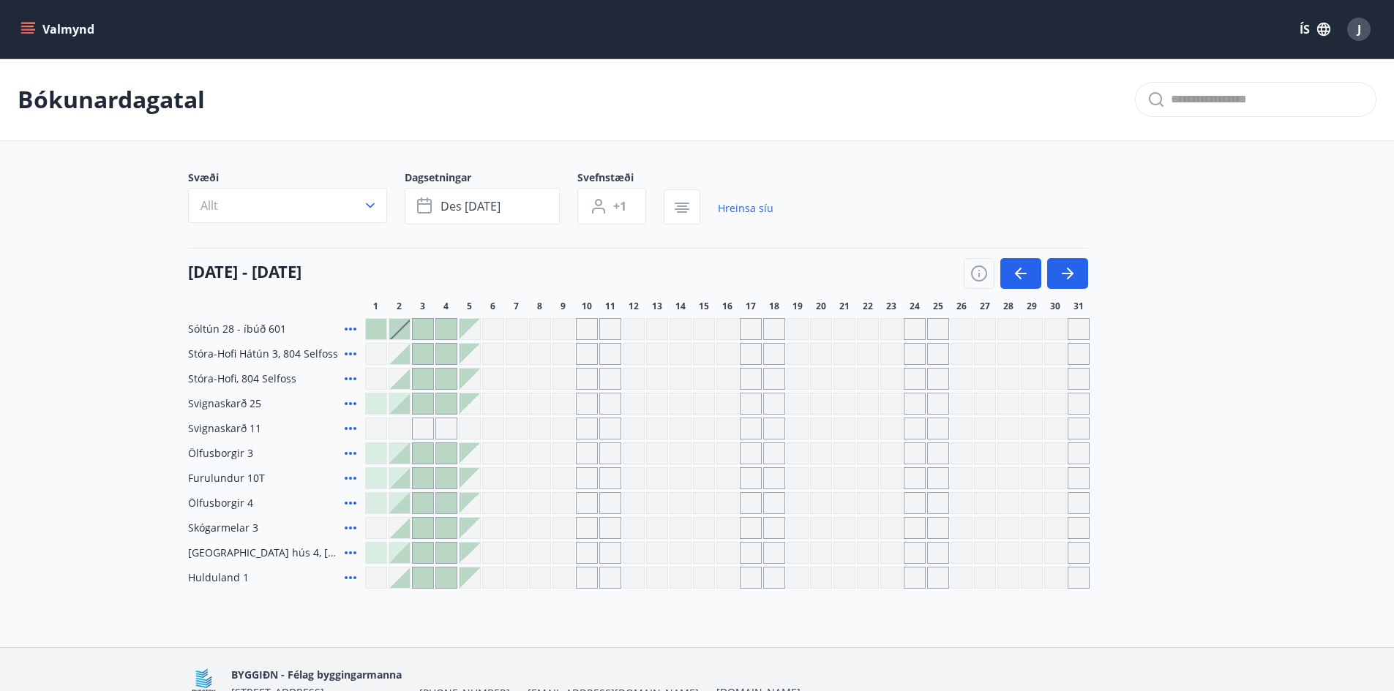
click at [372, 506] on div at bounding box center [376, 503] width 20 height 20
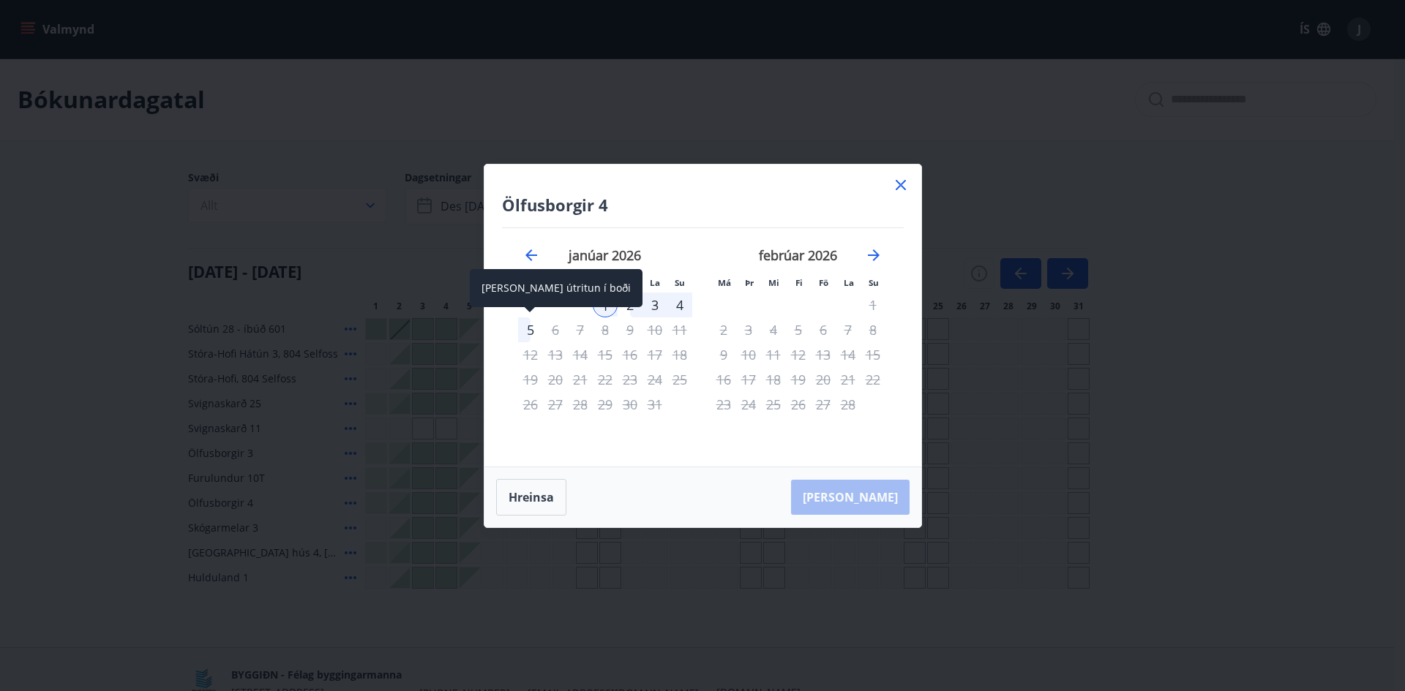
click at [524, 340] on div "5" at bounding box center [530, 329] width 25 height 25
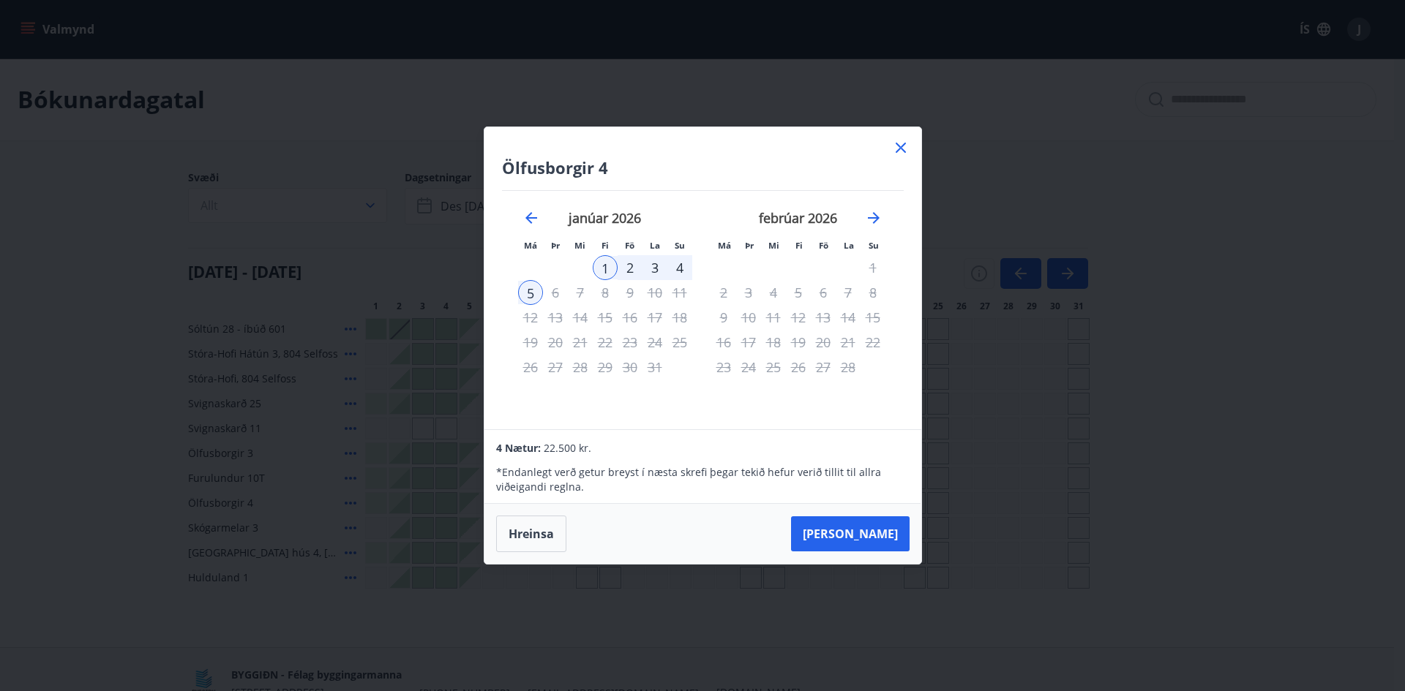
drag, startPoint x: 909, startPoint y: 149, endPoint x: 813, endPoint y: 191, distance: 104.5
click at [908, 148] on icon at bounding box center [901, 148] width 18 height 18
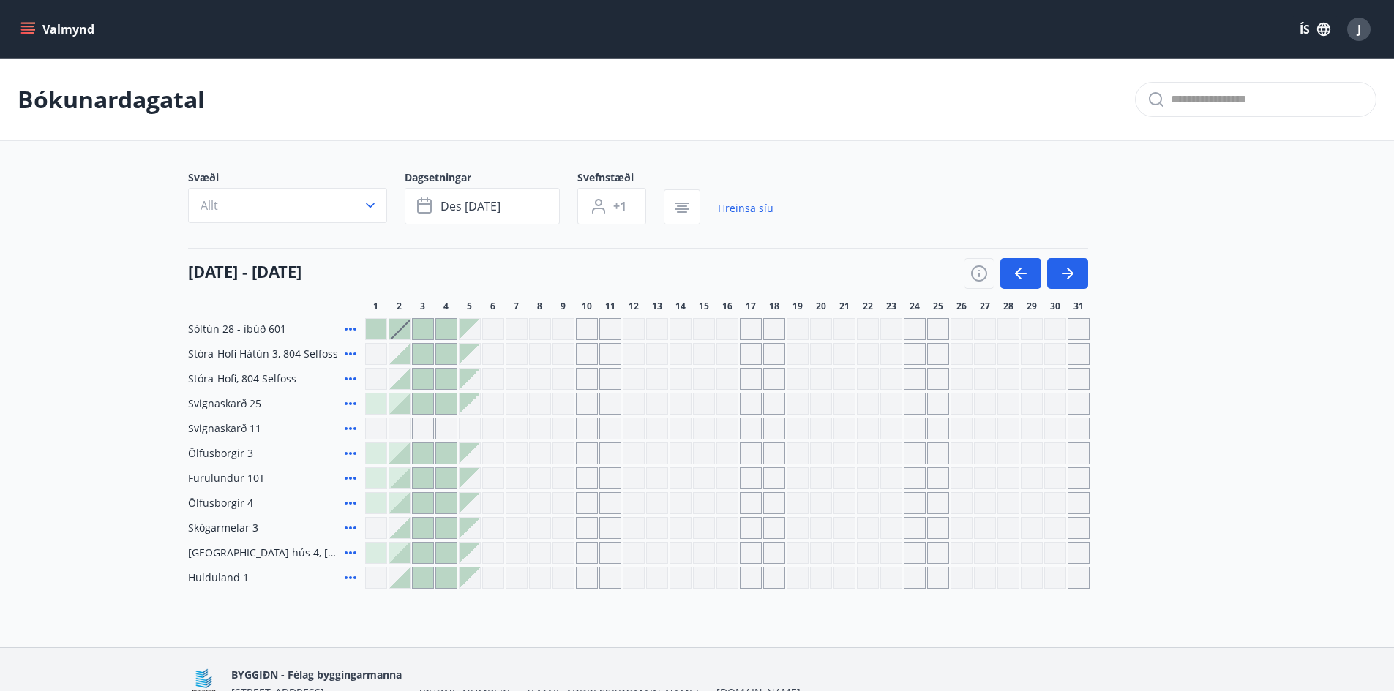
click at [352, 481] on icon at bounding box center [351, 479] width 18 height 18
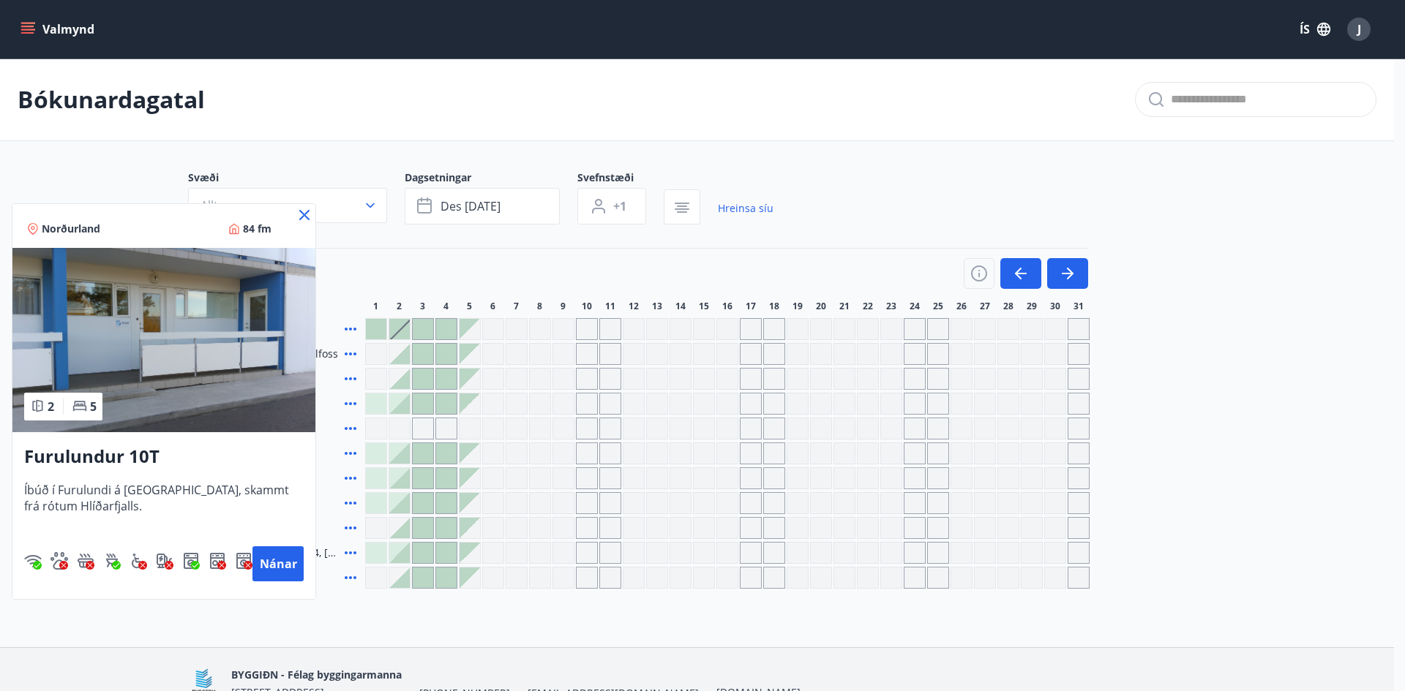
click at [300, 204] on div "Norðurland 84 fm" at bounding box center [163, 226] width 303 height 44
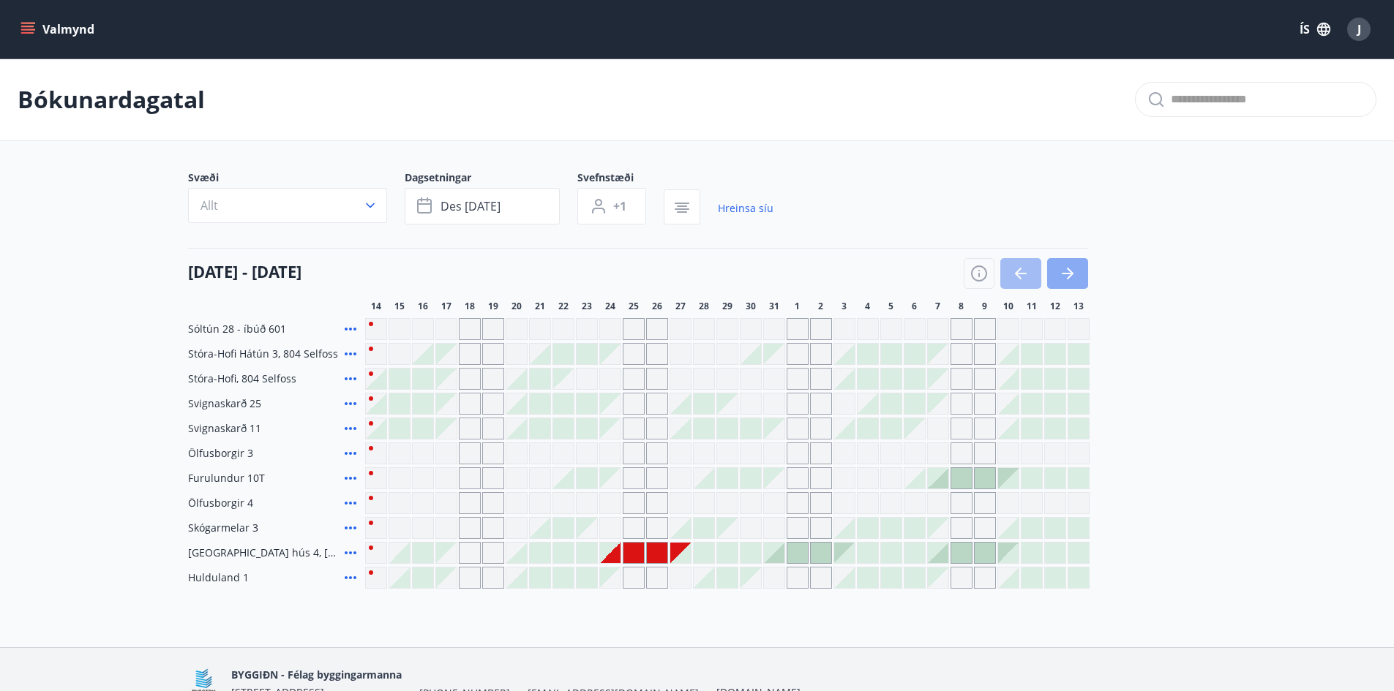
click at [1065, 276] on icon "button" at bounding box center [1068, 274] width 18 height 18
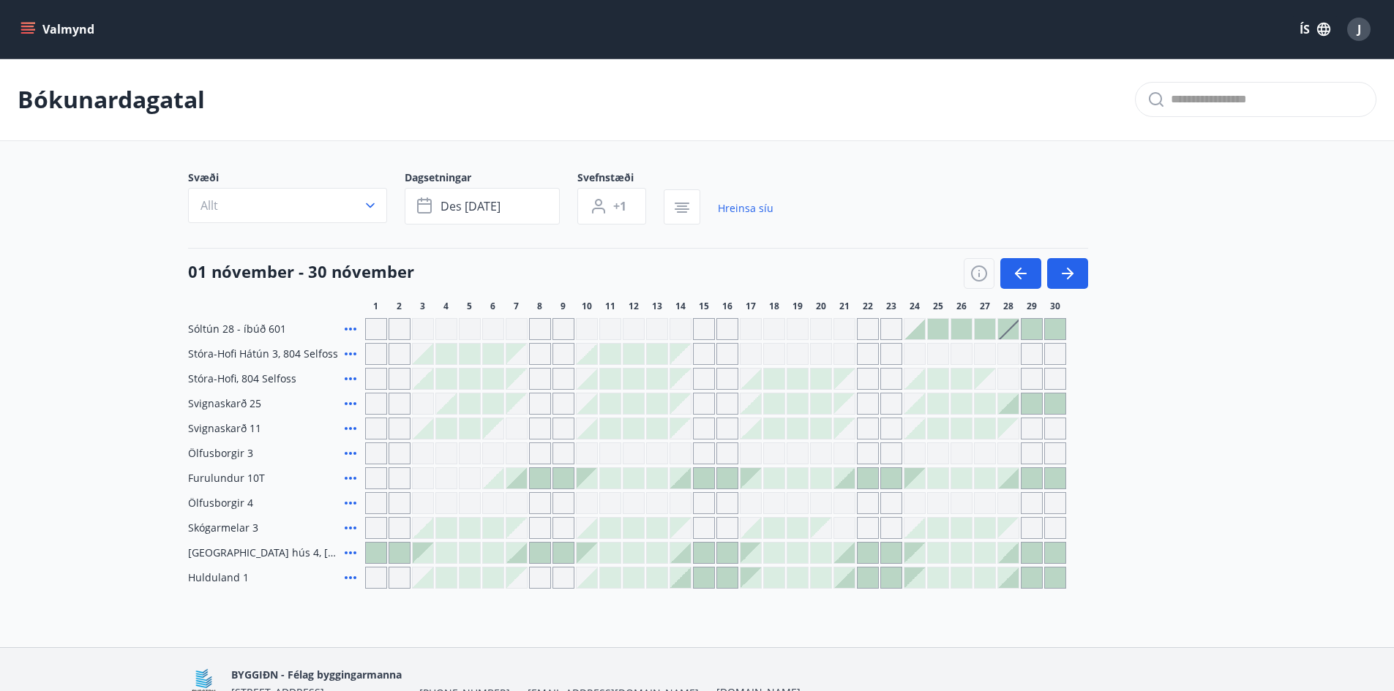
click at [1364, 23] on div "J" at bounding box center [1358, 29] width 23 height 23
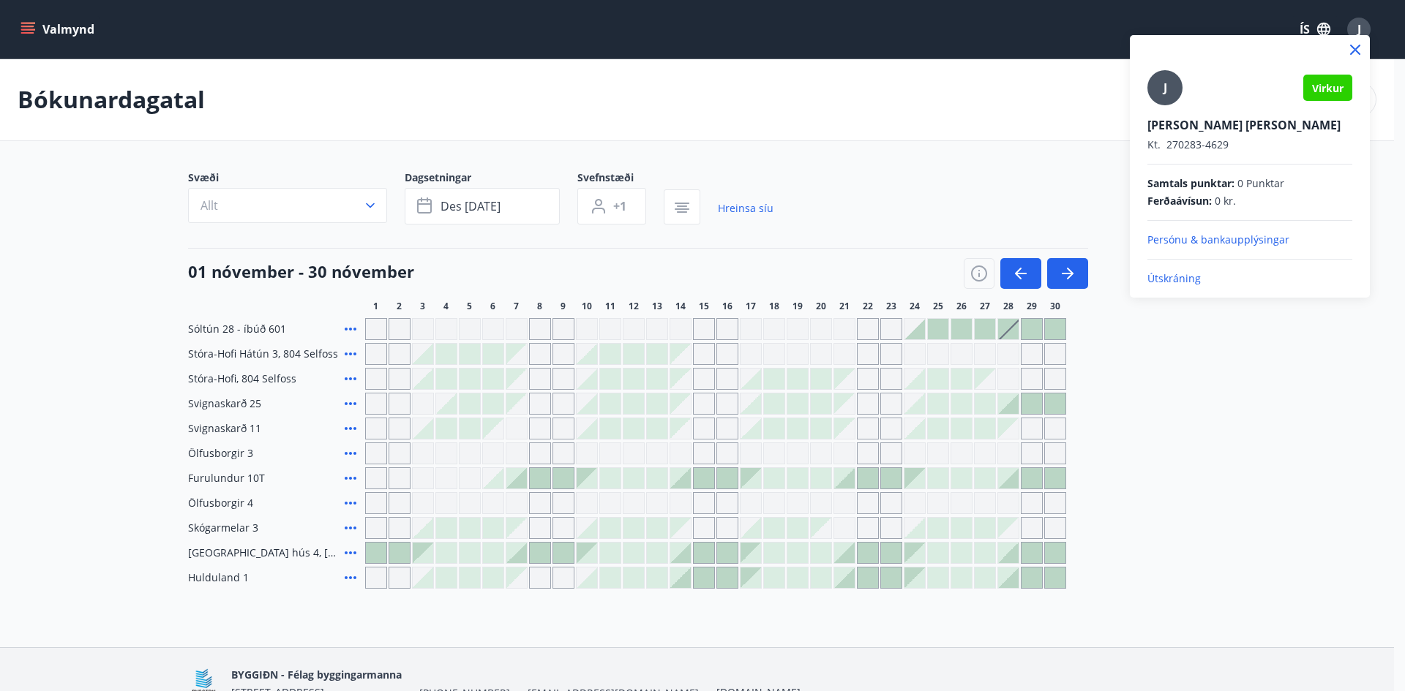
click at [1164, 274] on p "Útskráning" at bounding box center [1249, 278] width 205 height 15
